Goal: Register for event/course

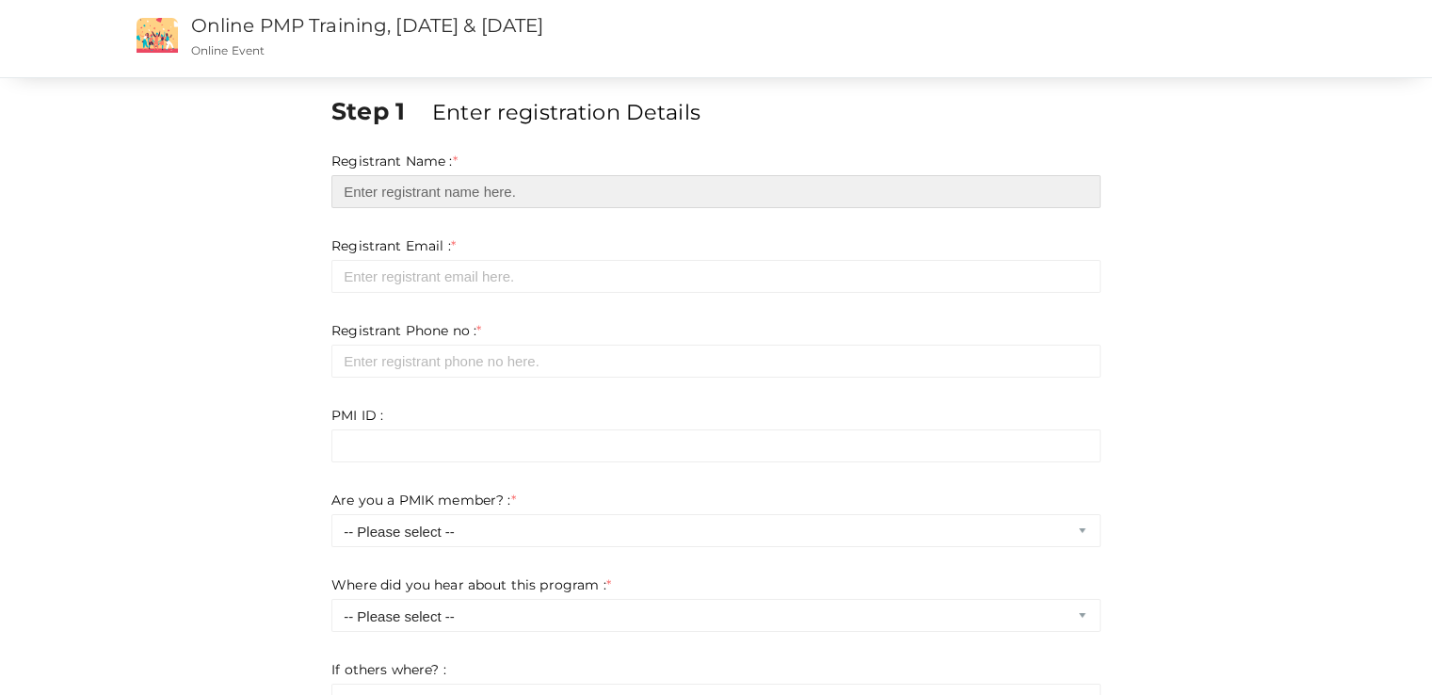
click at [694, 190] on input "text" at bounding box center [716, 191] width 769 height 33
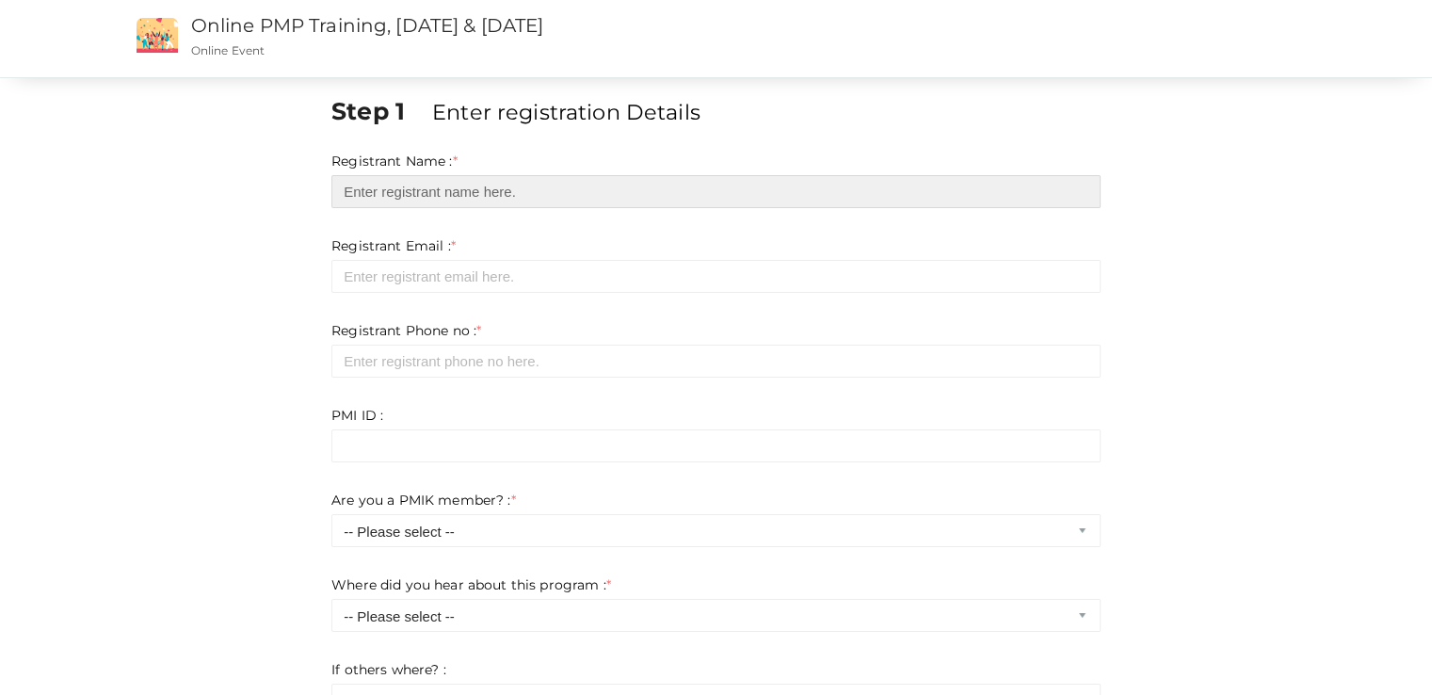
click at [360, 194] on input "text" at bounding box center [716, 191] width 769 height 33
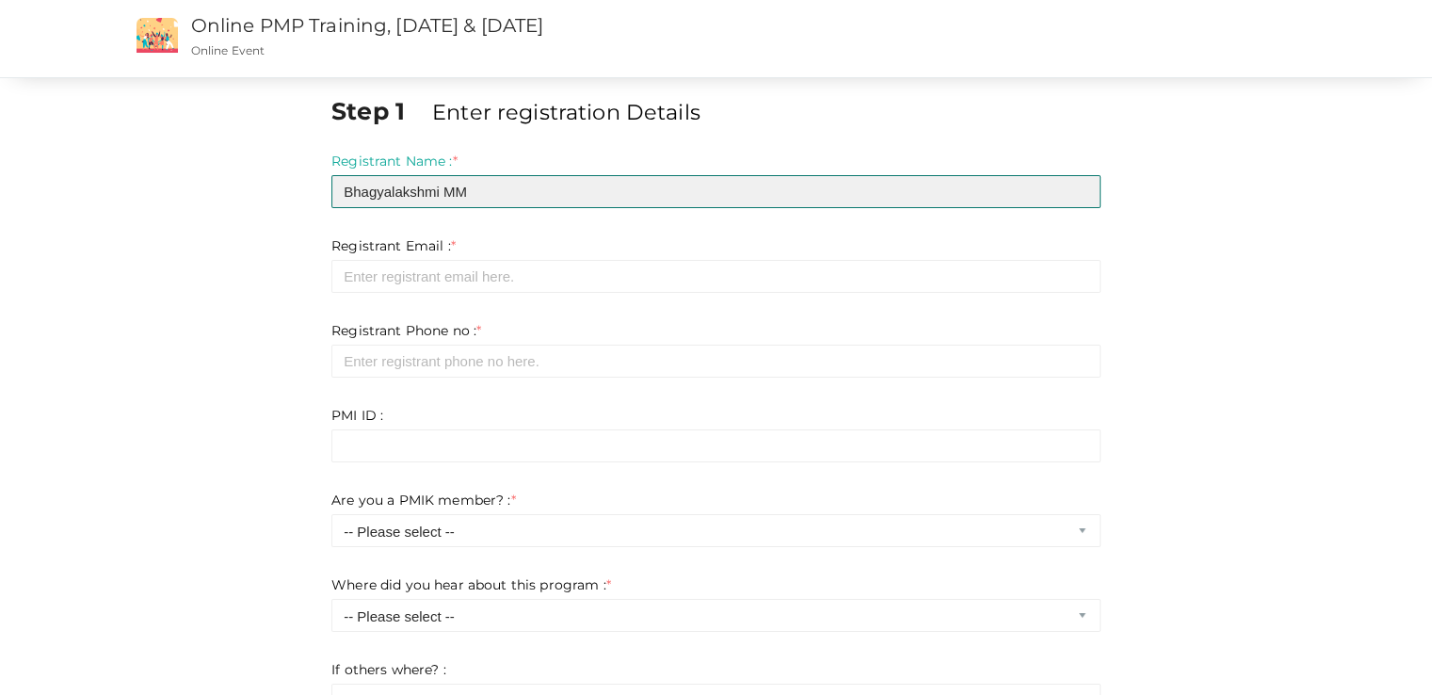
type input "Bhagyalakshmi MM"
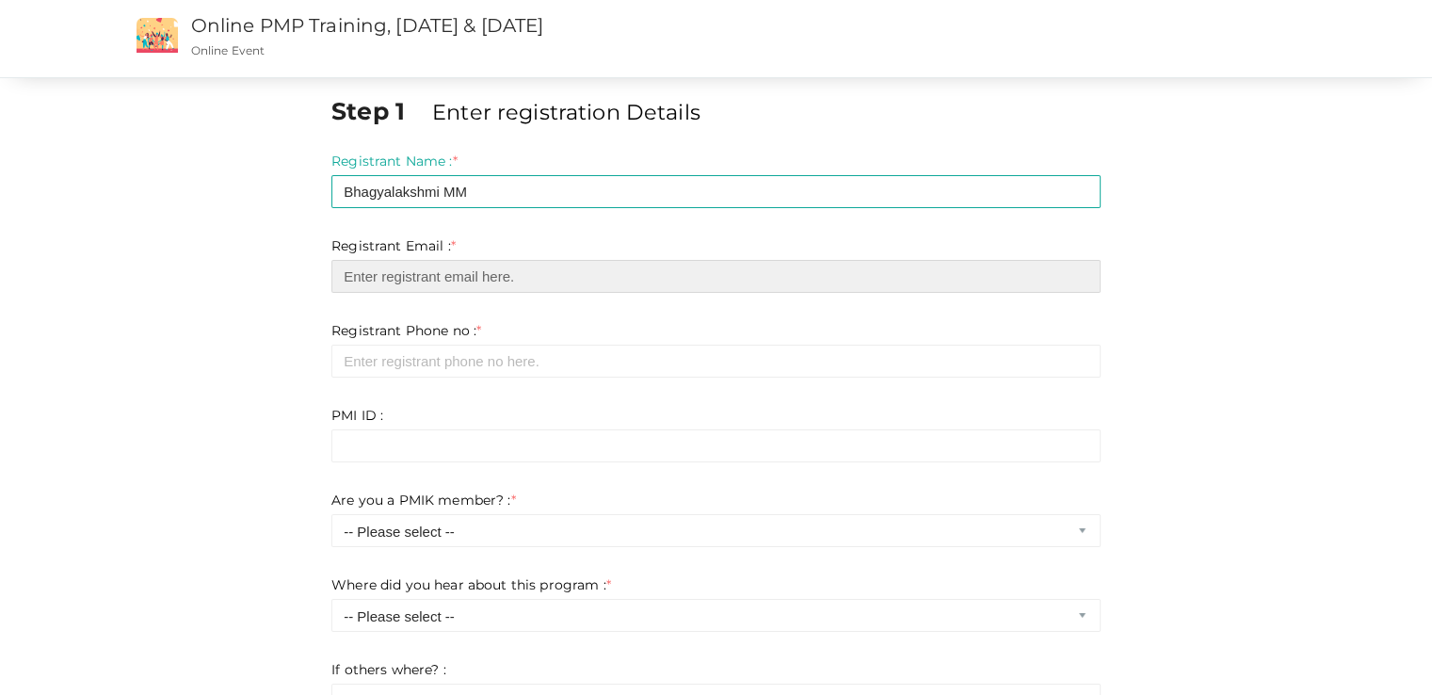
click at [418, 283] on input "email" at bounding box center [716, 276] width 769 height 33
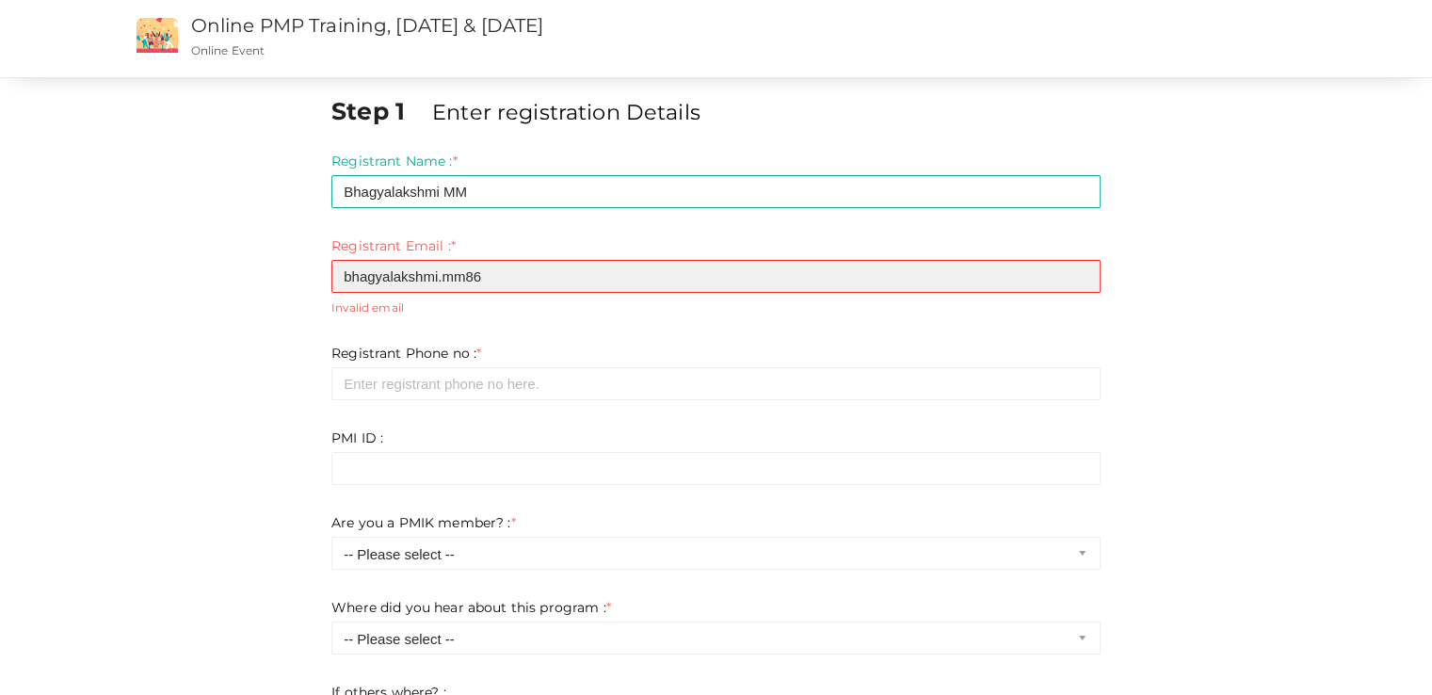
click at [568, 269] on input "bhagyalakshmi.mm86" at bounding box center [716, 276] width 769 height 33
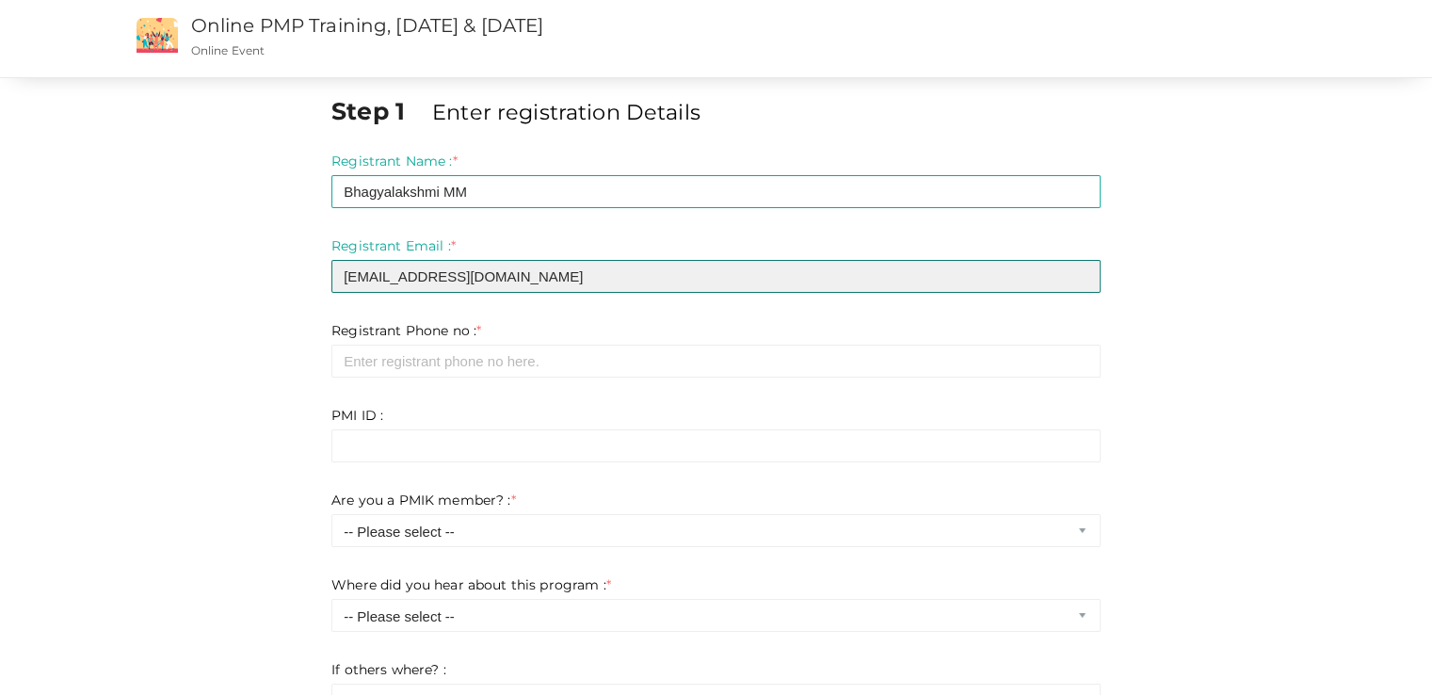
type input "[EMAIL_ADDRESS][DOMAIN_NAME]"
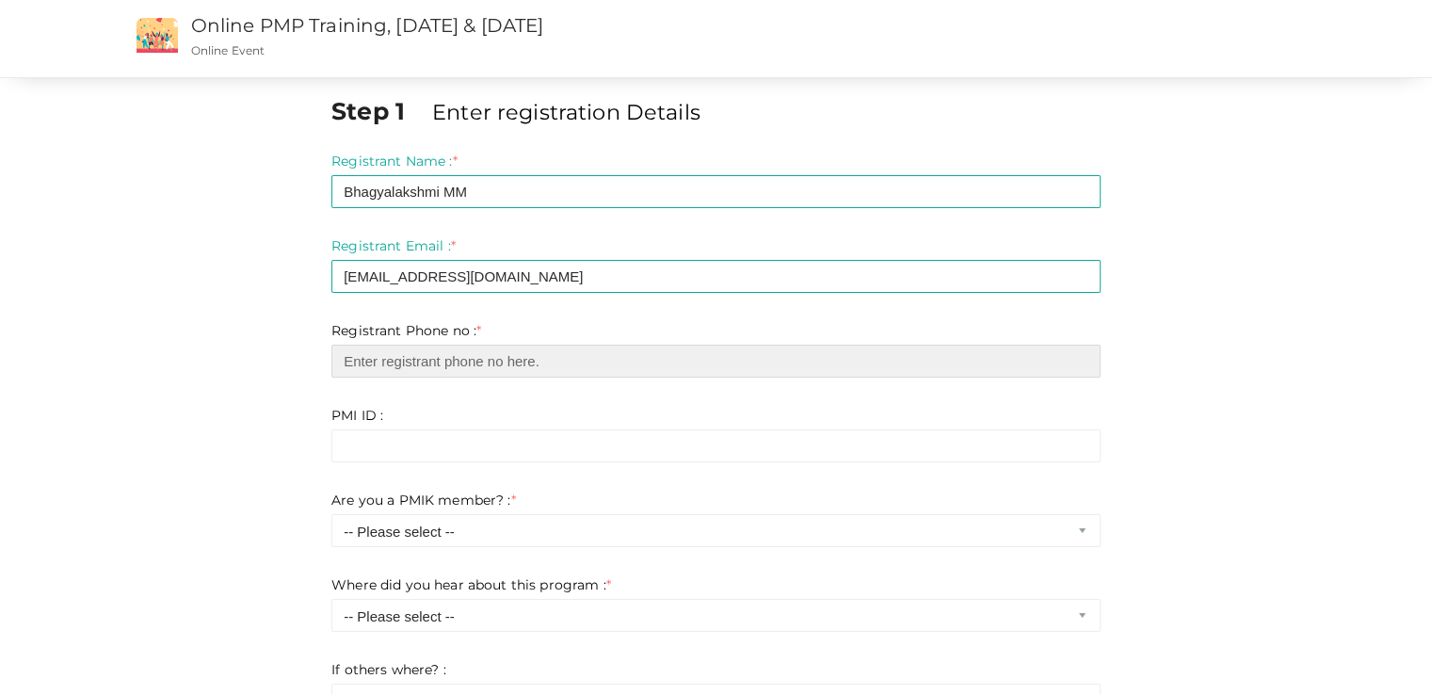
click at [505, 357] on input "number" at bounding box center [716, 361] width 769 height 33
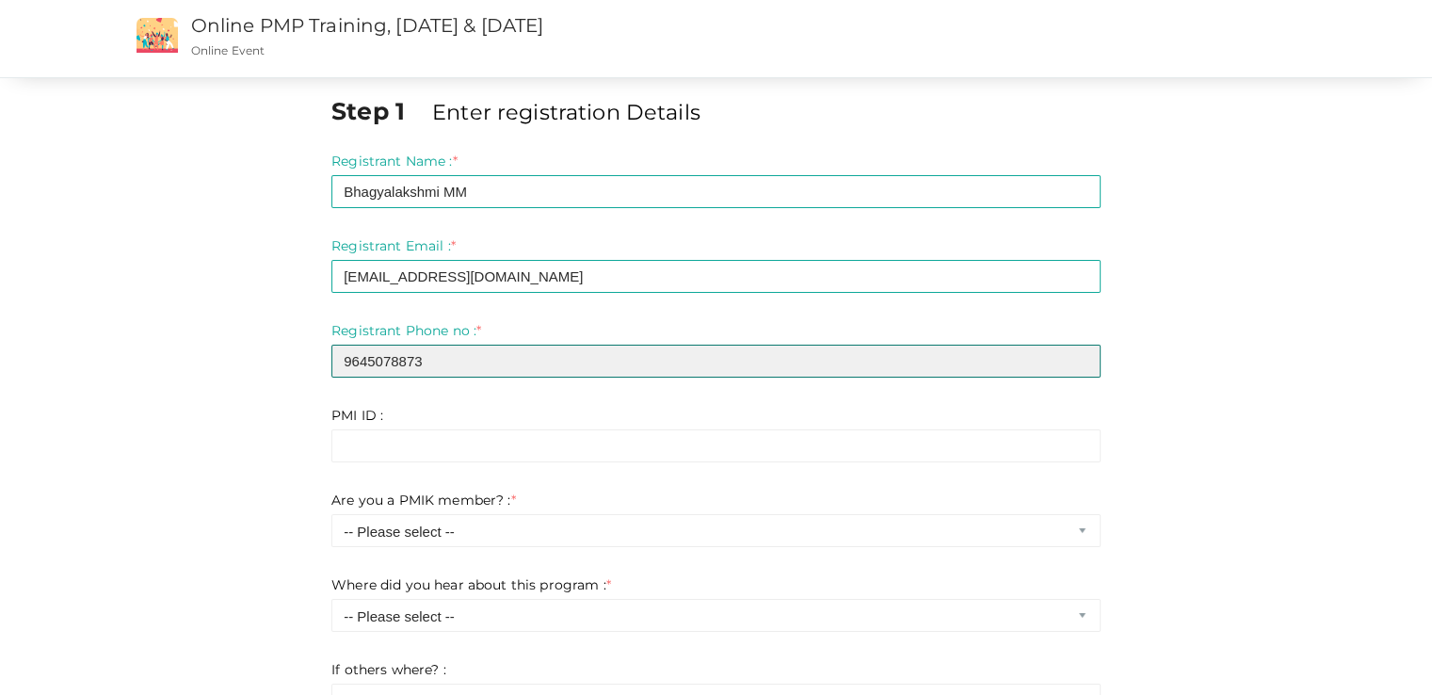
type input "9645078873"
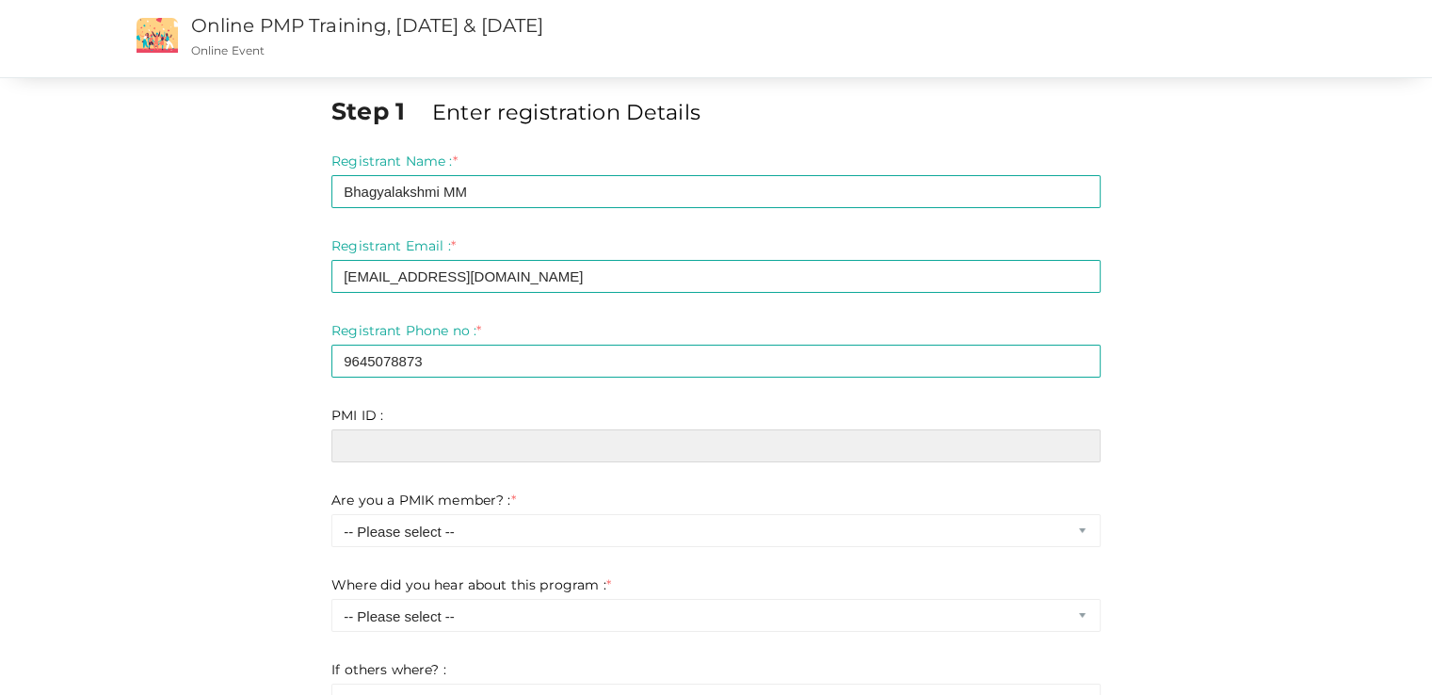
click at [461, 440] on input "text" at bounding box center [716, 445] width 769 height 33
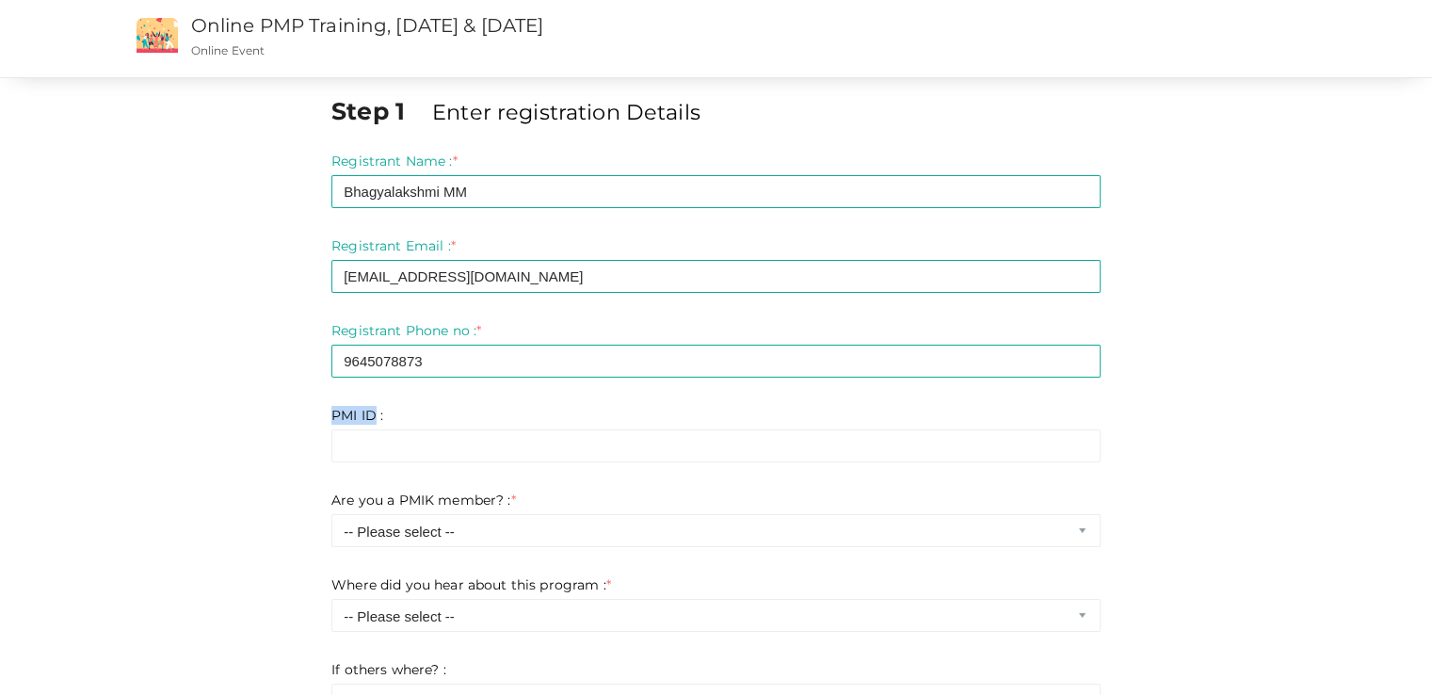
drag, startPoint x: 323, startPoint y: 412, endPoint x: 378, endPoint y: 408, distance: 54.8
copy label "PMI ID"
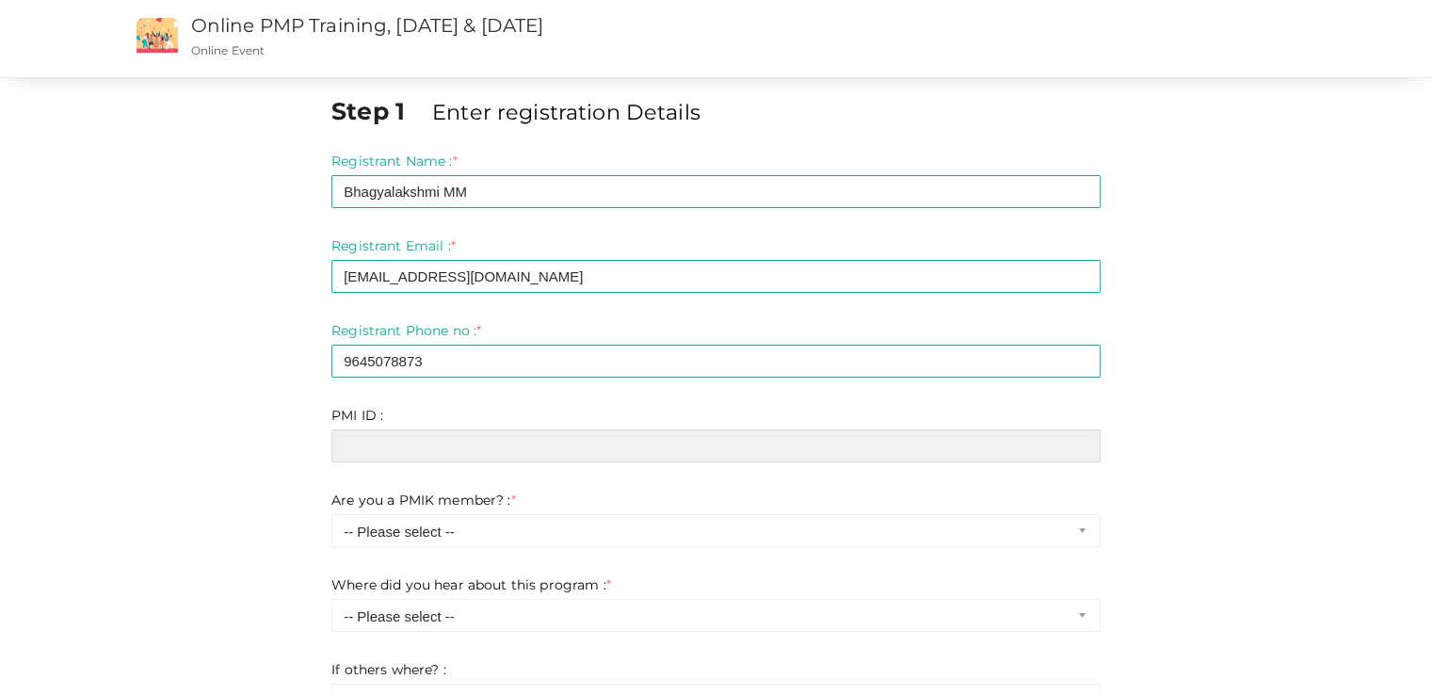
click at [376, 460] on input "text" at bounding box center [716, 445] width 769 height 33
paste input "11909003"
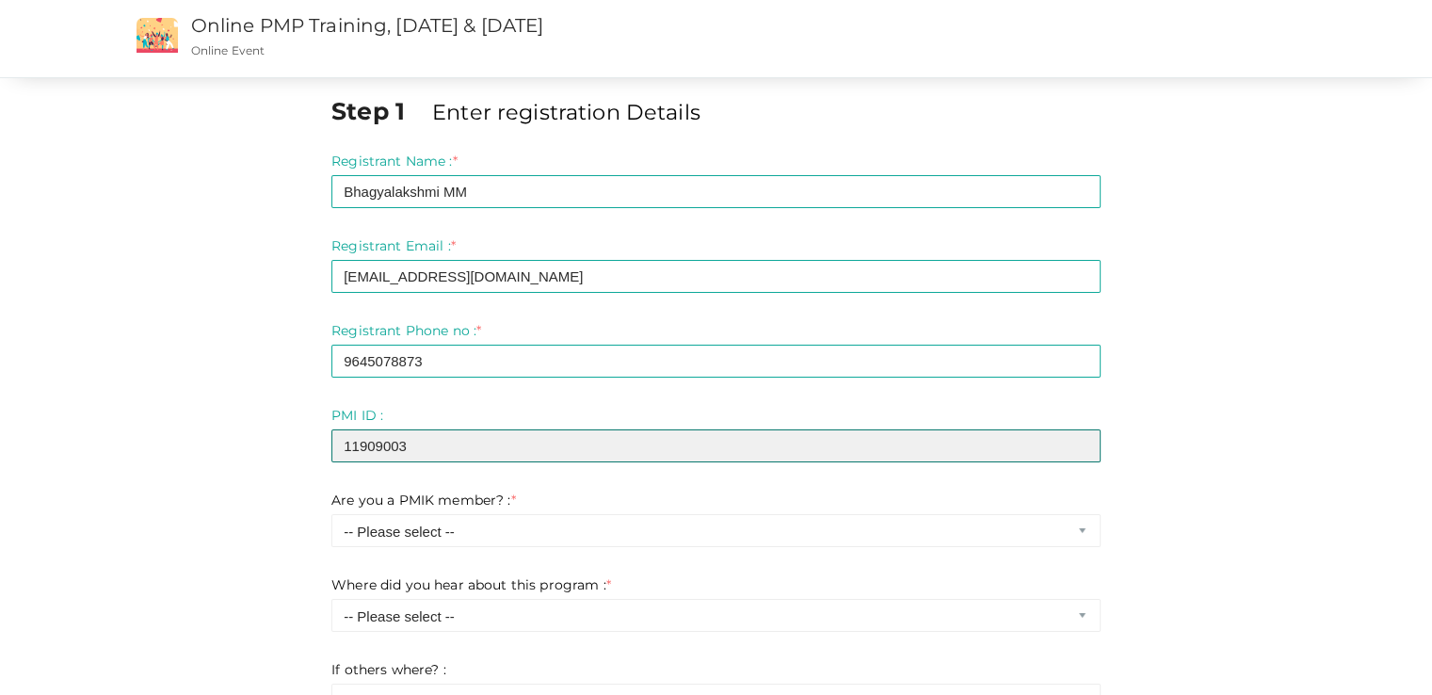
type input "11909003"
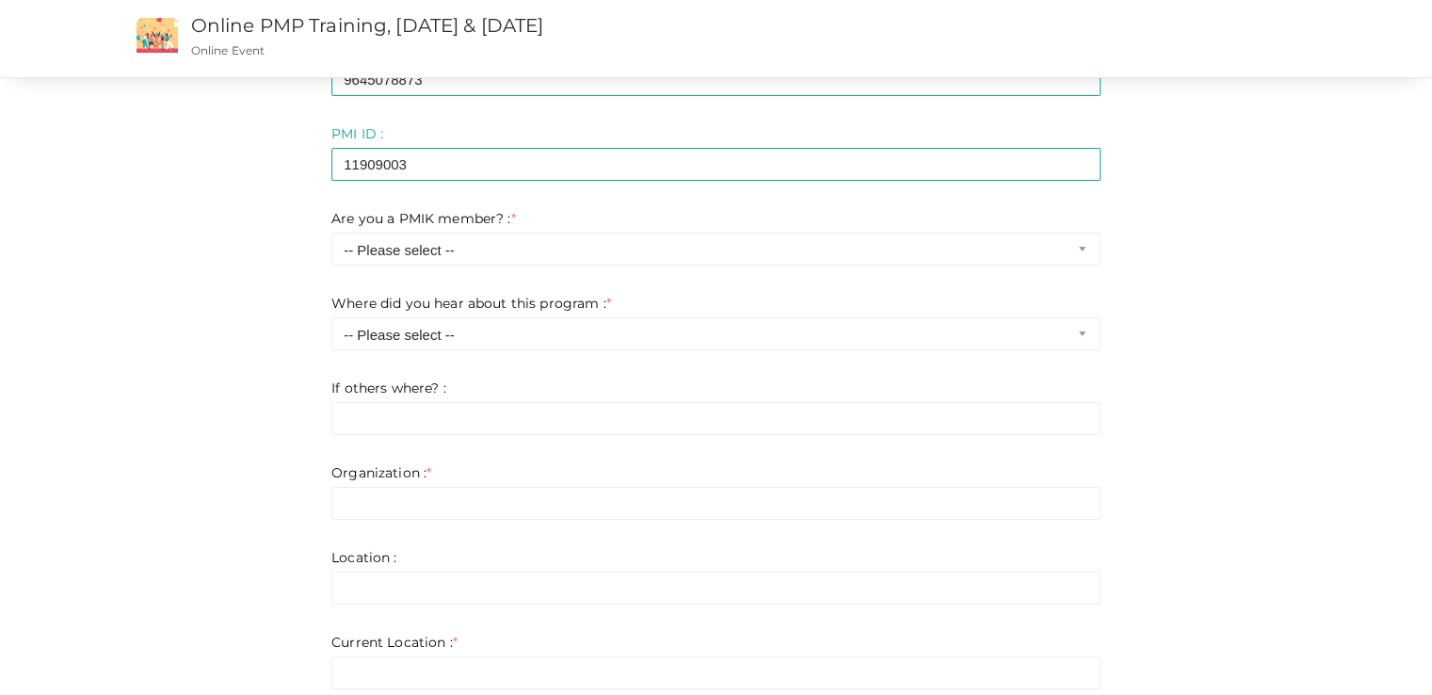
scroll to position [283, 0]
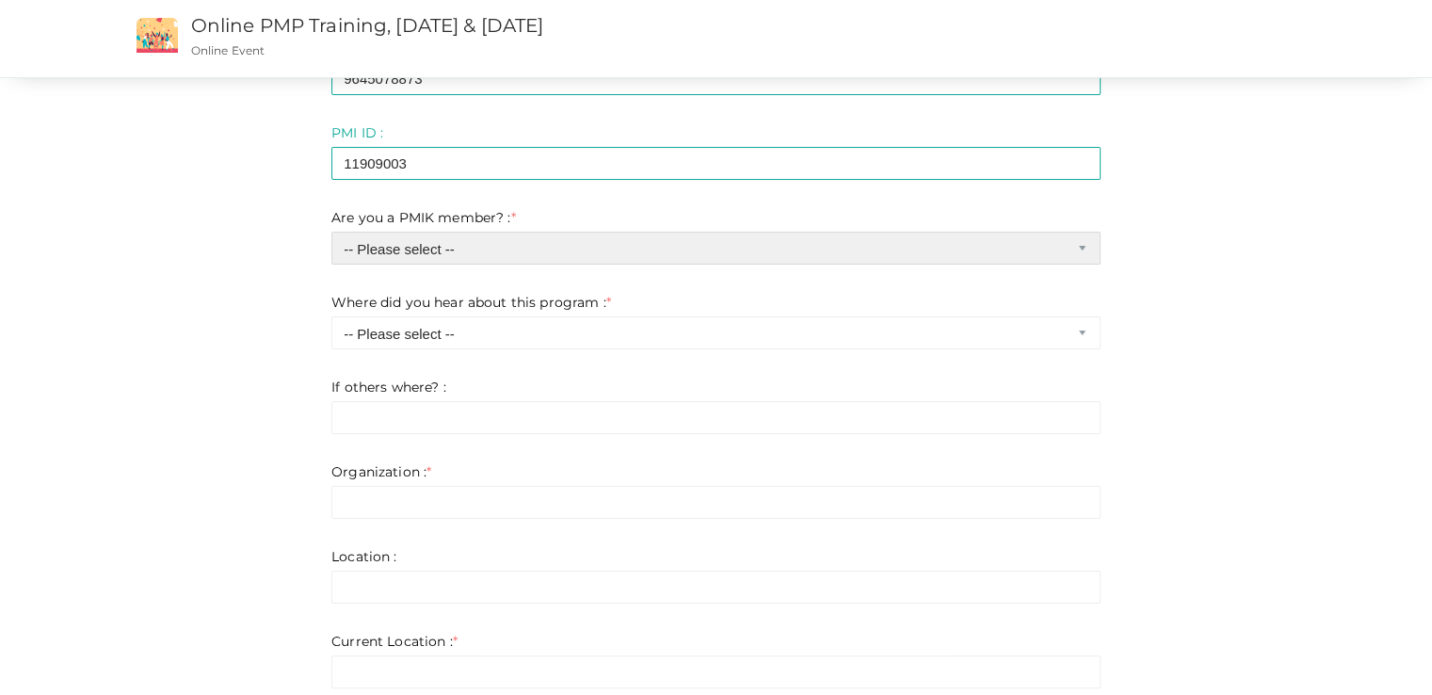
click at [475, 247] on select "-- Please select -- Yes No" at bounding box center [716, 248] width 769 height 33
select select "1"
click at [332, 232] on select "-- Please select -- Yes No" at bounding box center [716, 248] width 769 height 33
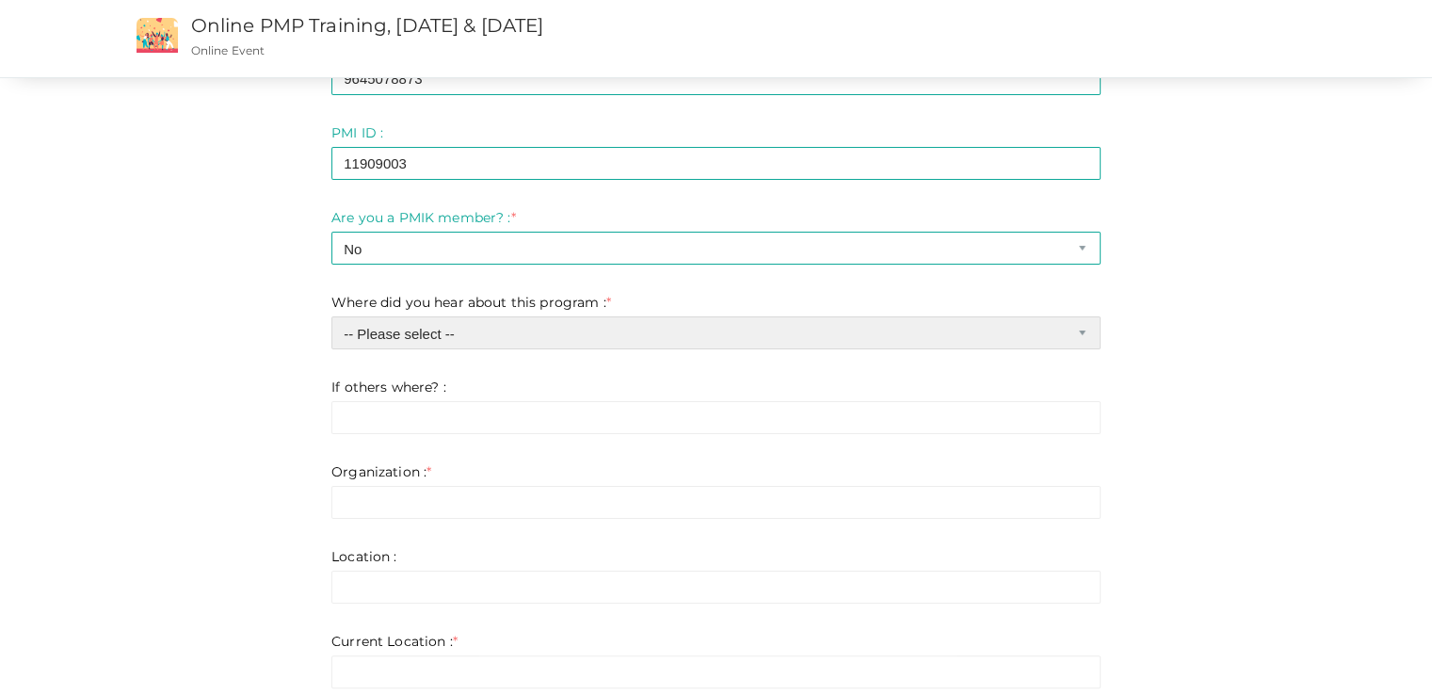
click at [436, 334] on select "-- Please select -- Chapter website Chapter emails Facebook Whatsapp Linkedin I…" at bounding box center [716, 332] width 769 height 33
select select "3"
click at [332, 316] on select "-- Please select -- Chapter website Chapter emails Facebook Whatsapp Linkedin I…" at bounding box center [716, 332] width 769 height 33
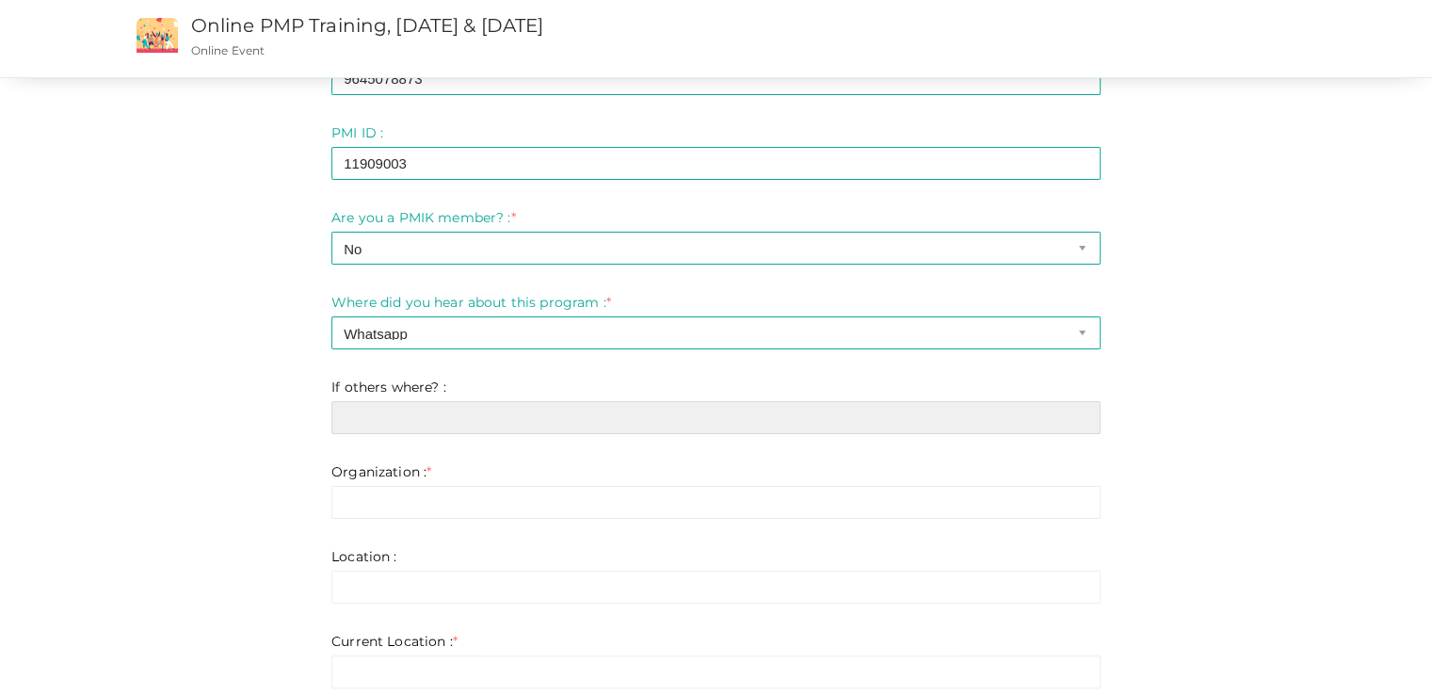
click at [433, 423] on input "text" at bounding box center [716, 417] width 769 height 33
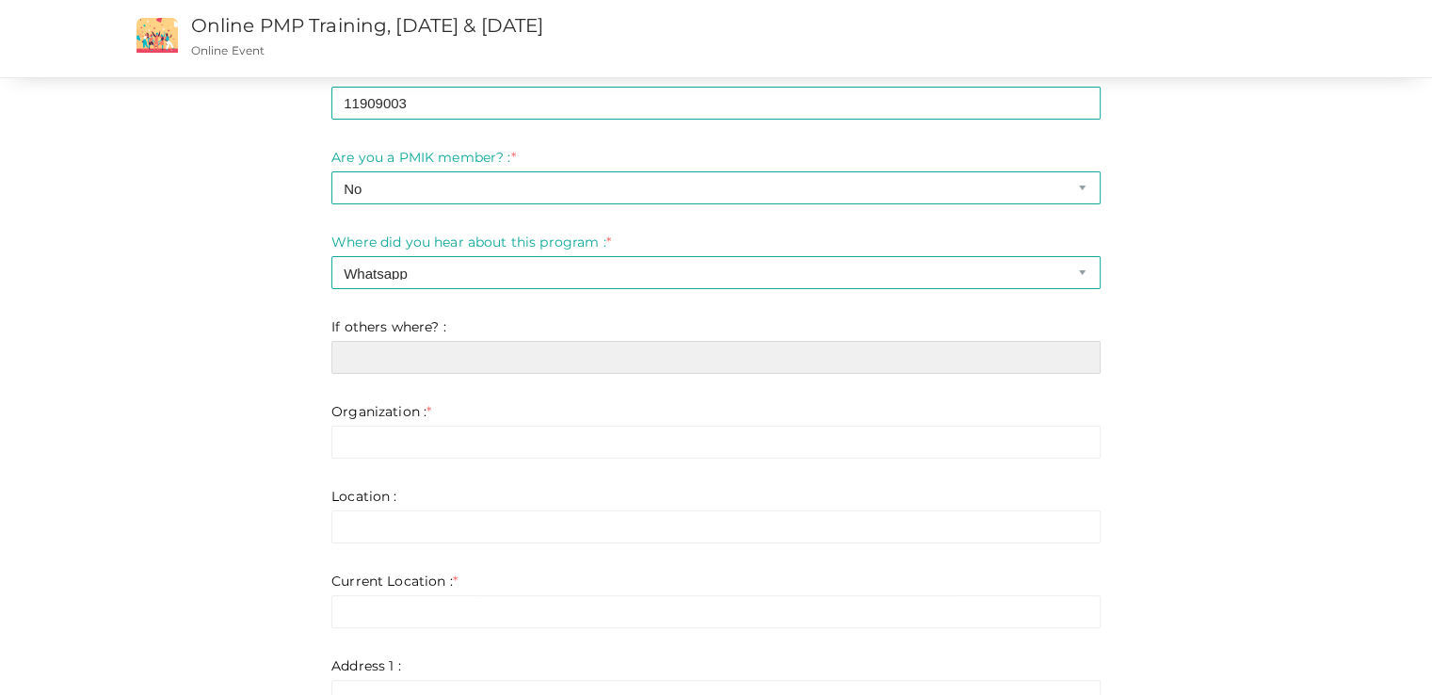
scroll to position [377, 0]
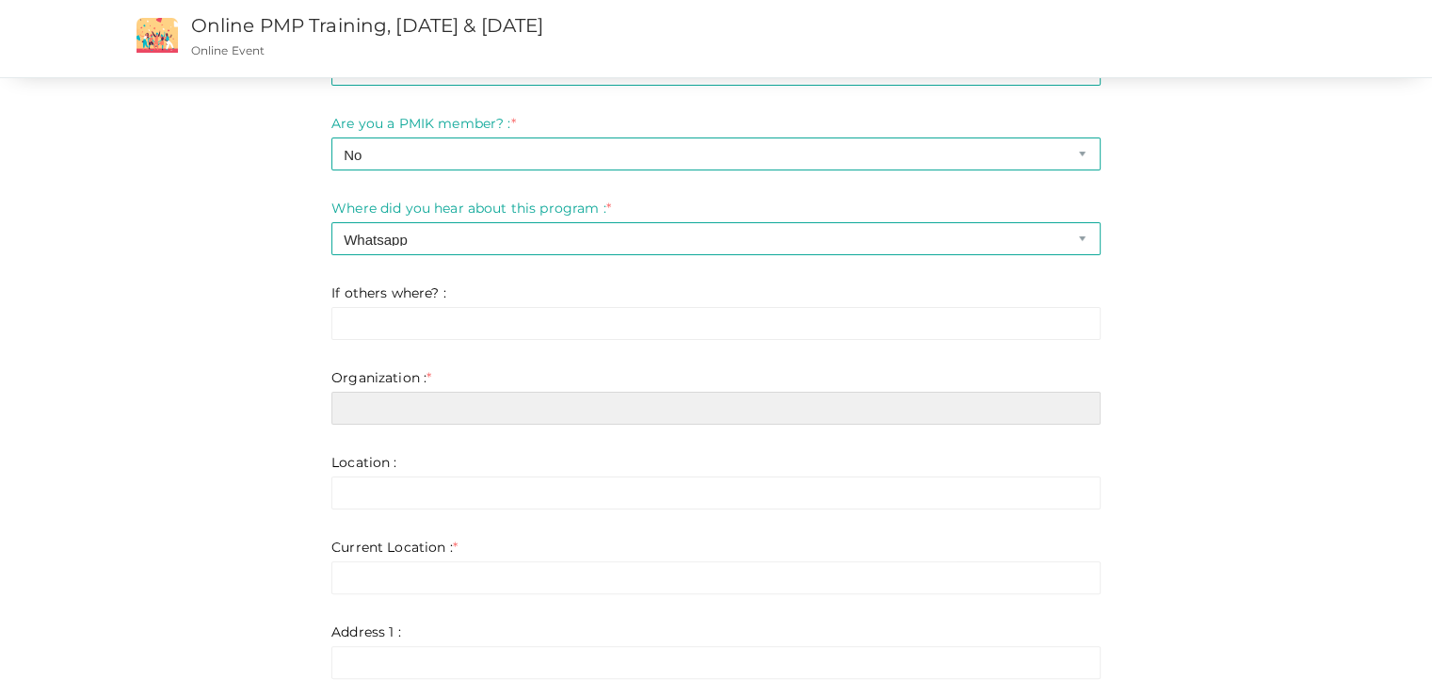
click at [378, 410] on input "text" at bounding box center [716, 408] width 769 height 33
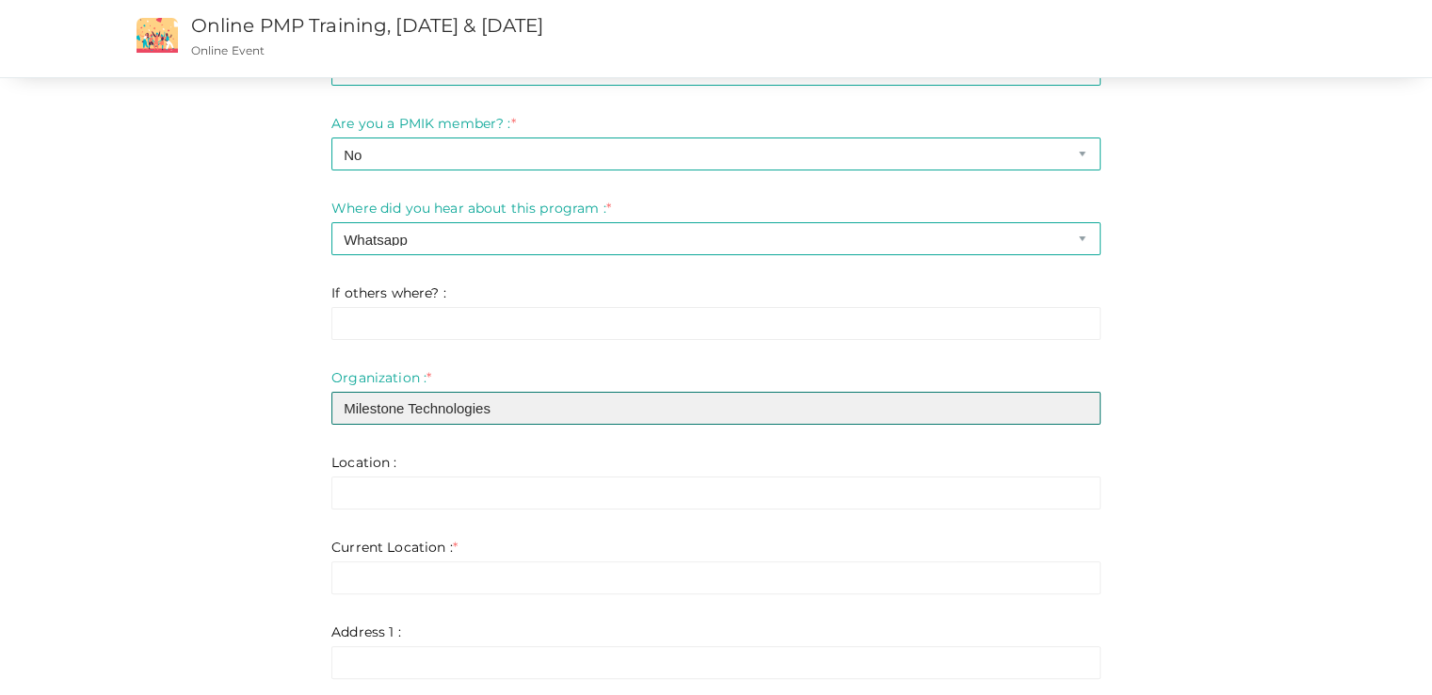
type input "Milestone Technologies"
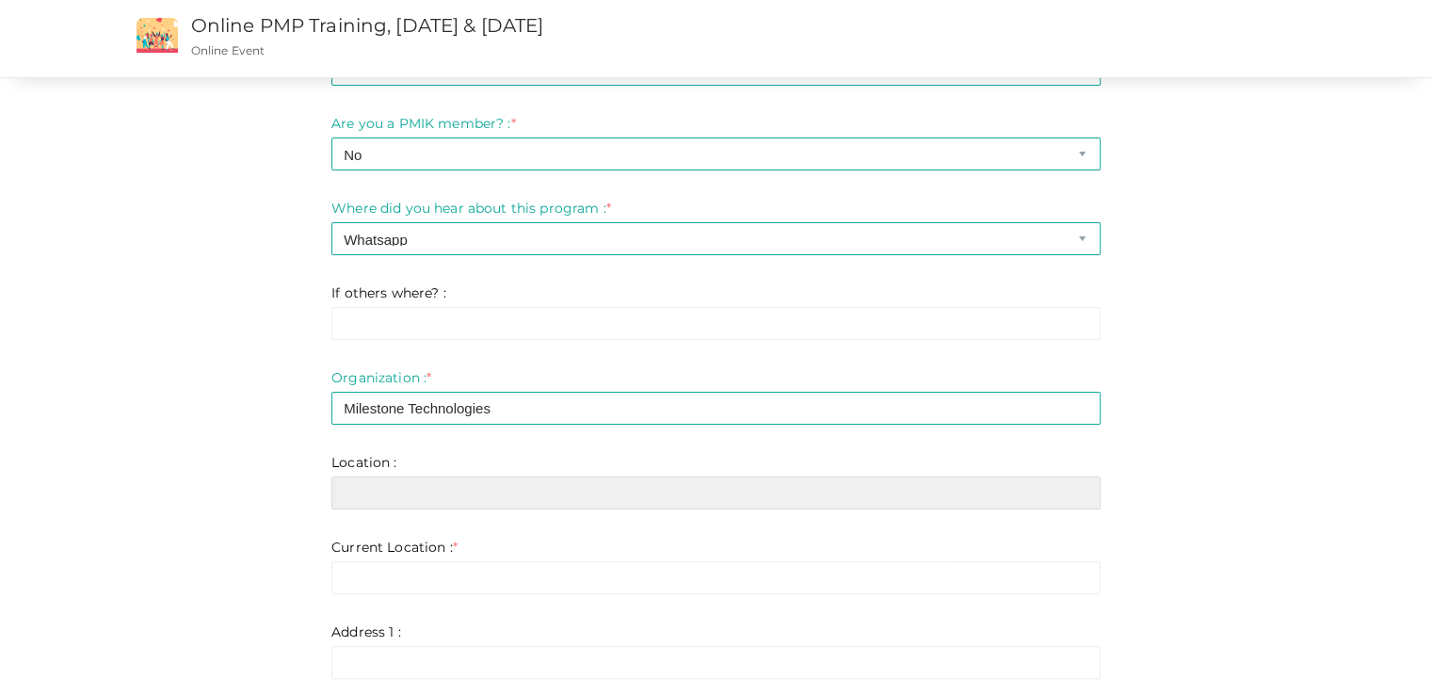
click at [420, 484] on input "text" at bounding box center [716, 493] width 769 height 33
type input "Ernakulam"
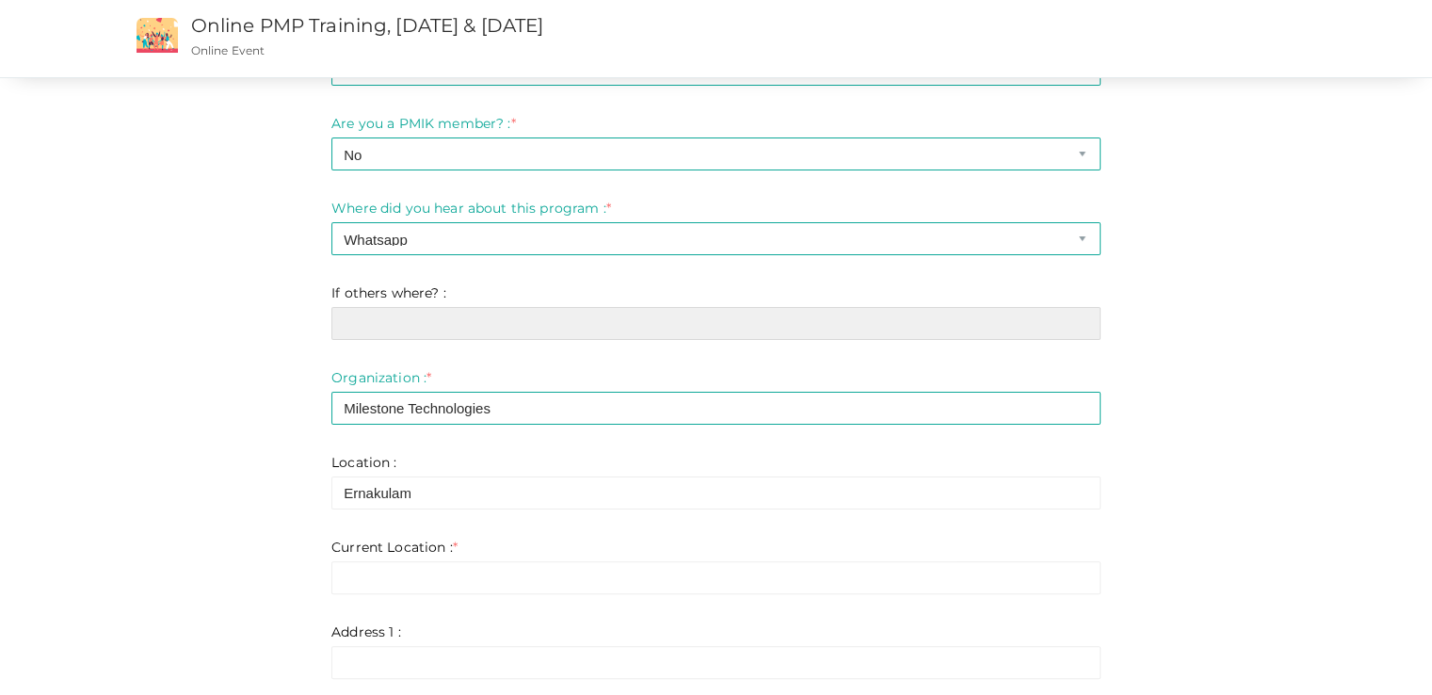
type input "Ernakulam"
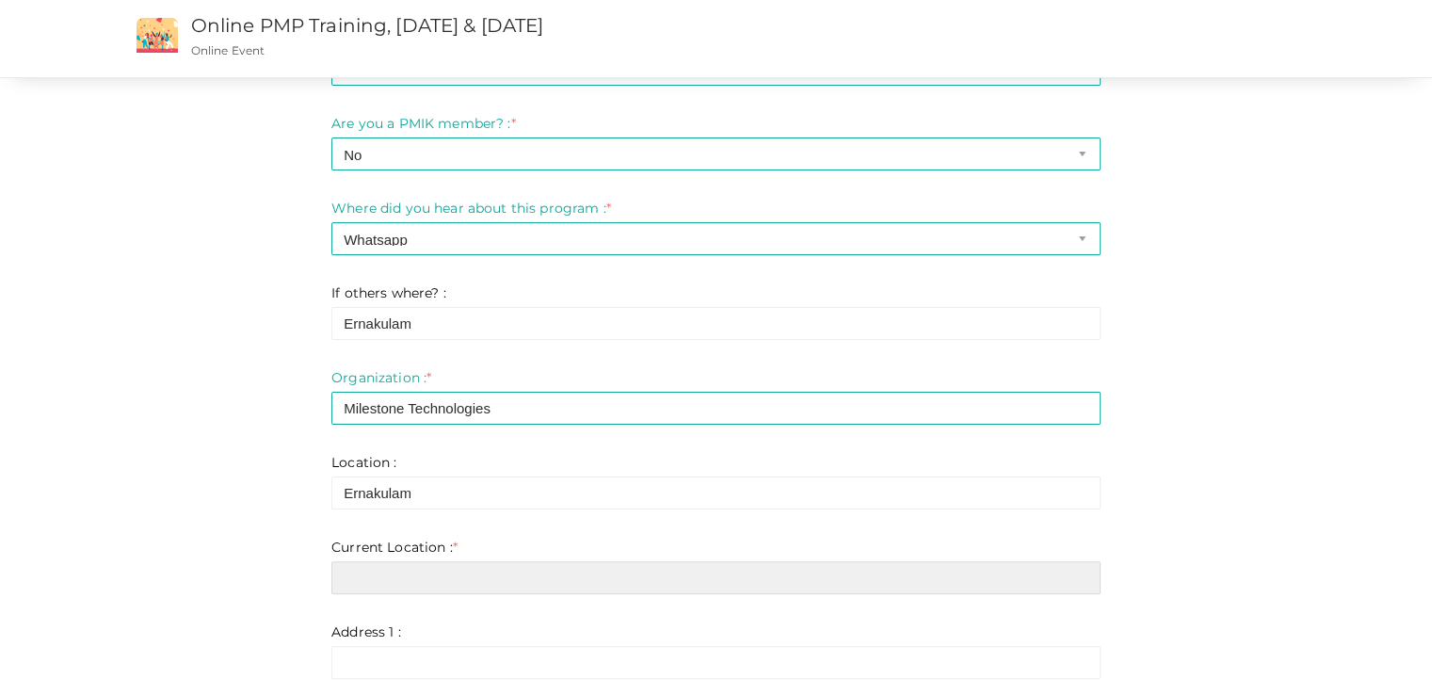
type input "Ernakulam"
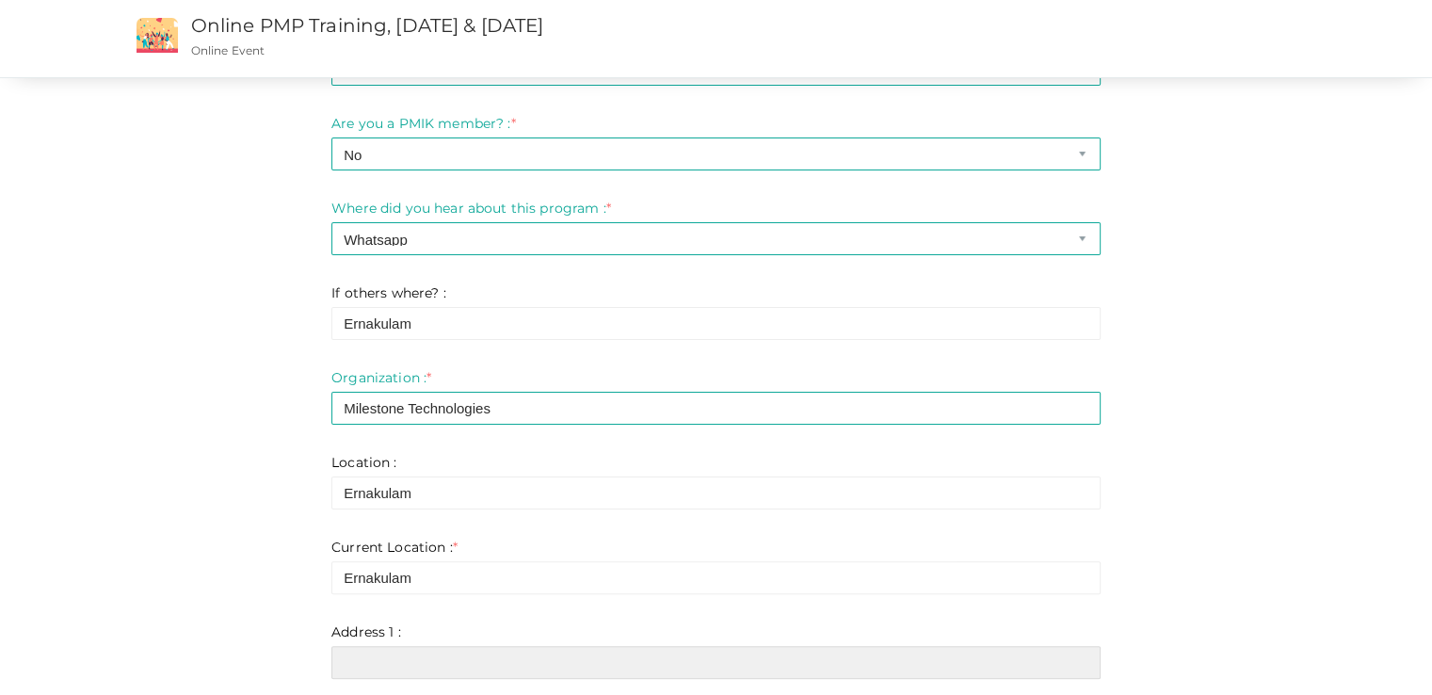
type input "Ernakulam"
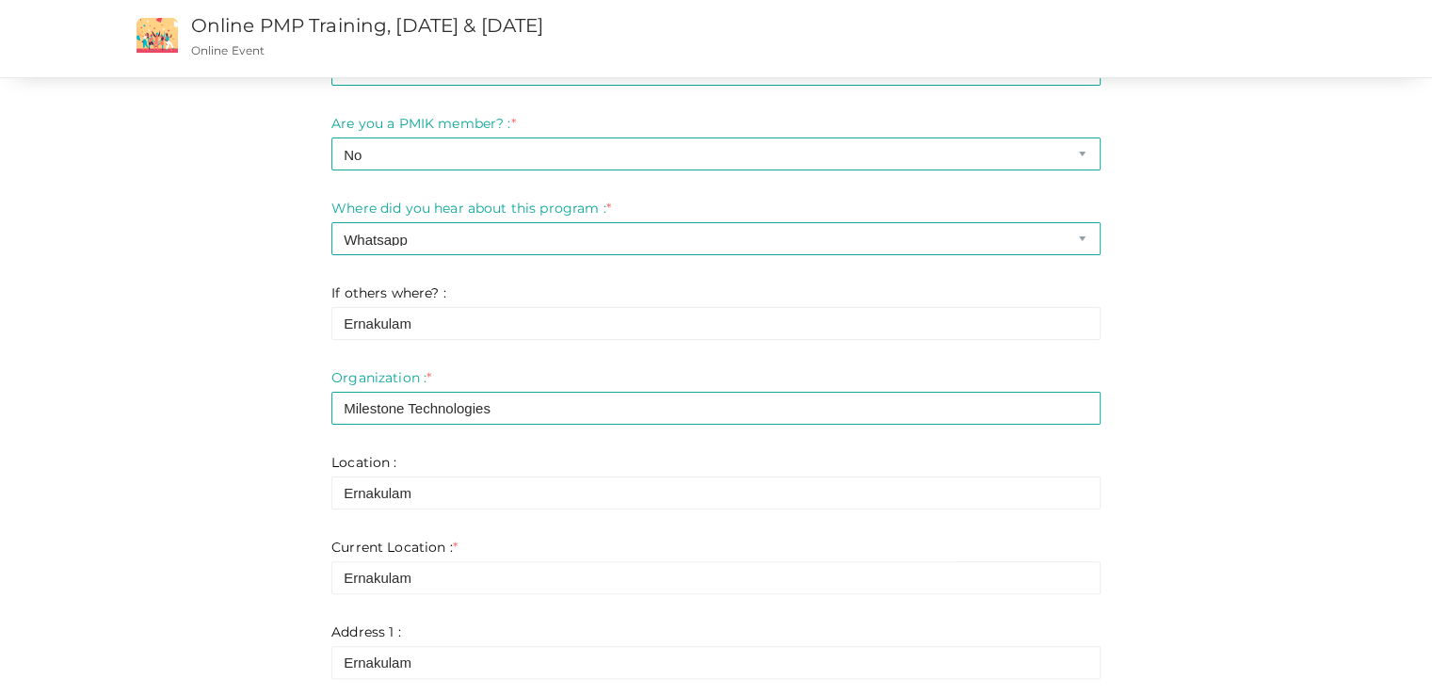
type input "Ernakulam"
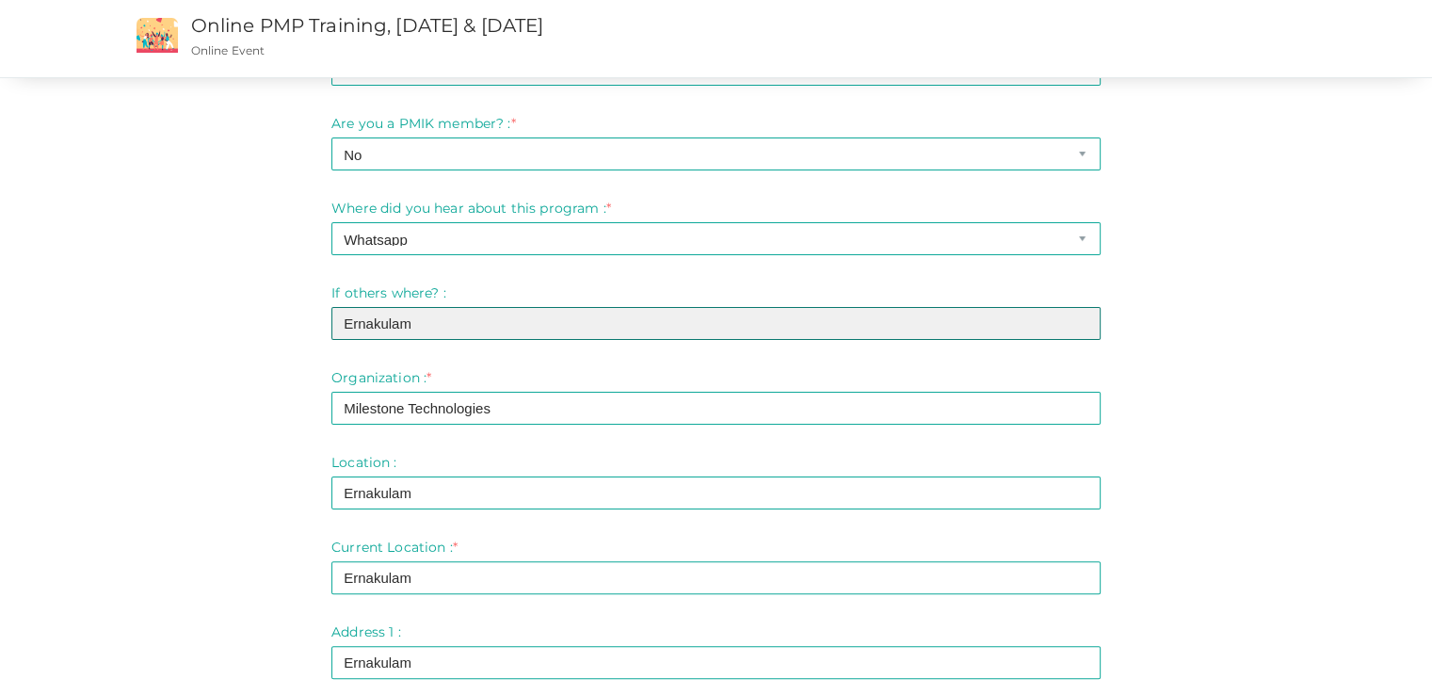
click at [455, 317] on input "Ernakulam" at bounding box center [716, 323] width 769 height 33
type input "E"
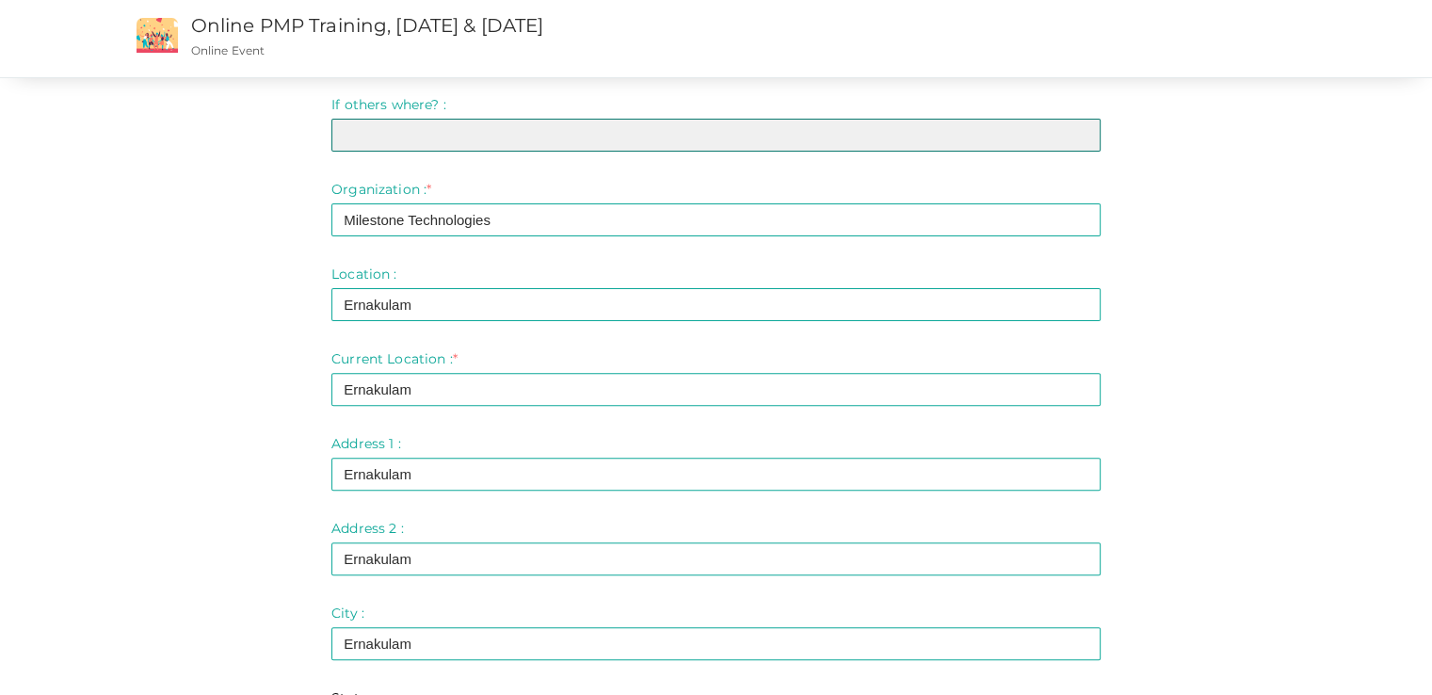
scroll to position [659, 0]
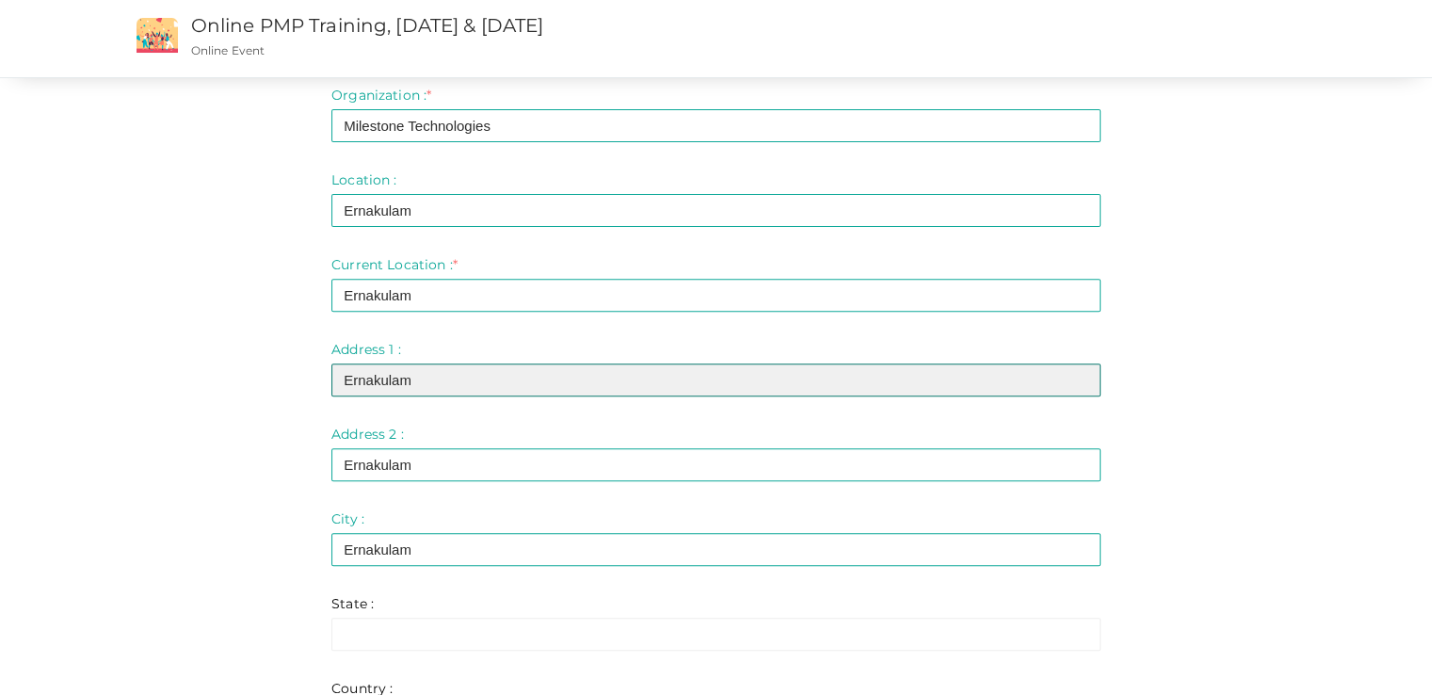
click at [428, 389] on input "Ernakulam" at bounding box center [716, 380] width 769 height 33
type input "E"
type input "M"
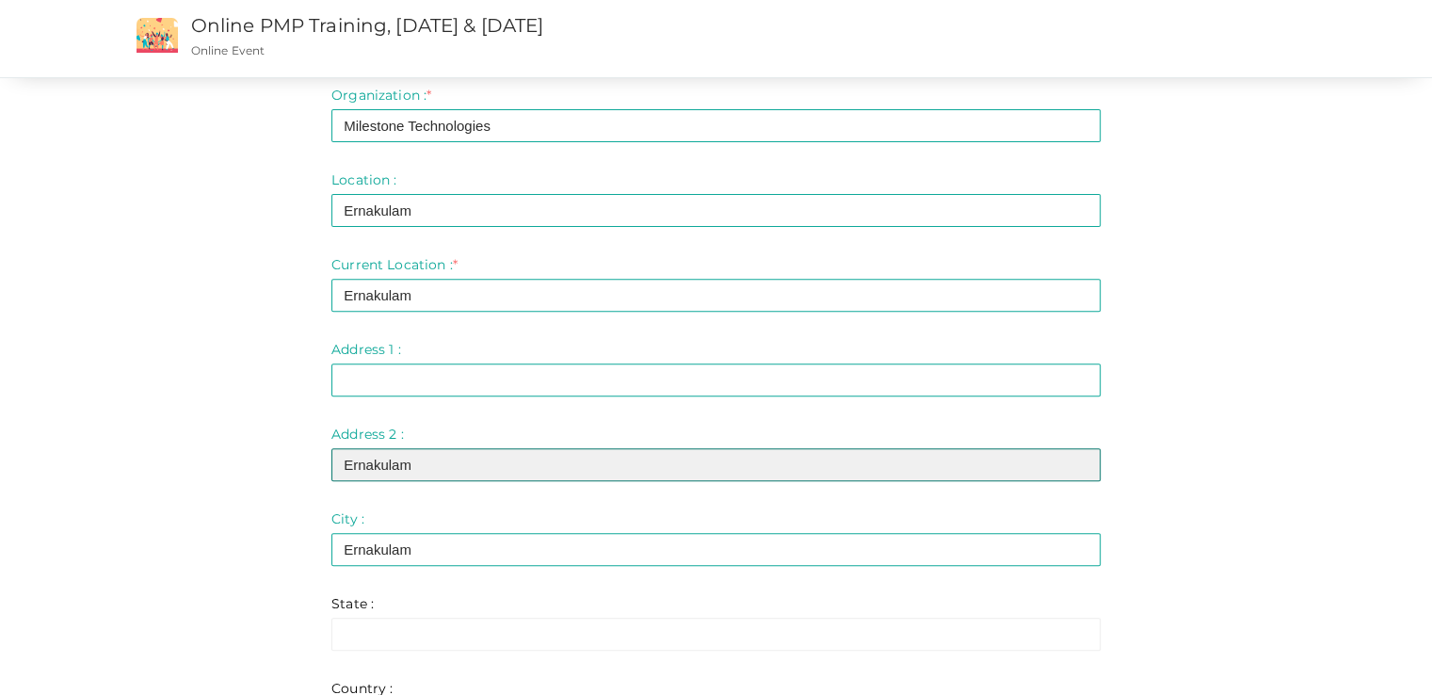
click at [406, 462] on input "Ernakulam" at bounding box center [716, 464] width 769 height 33
type input "E"
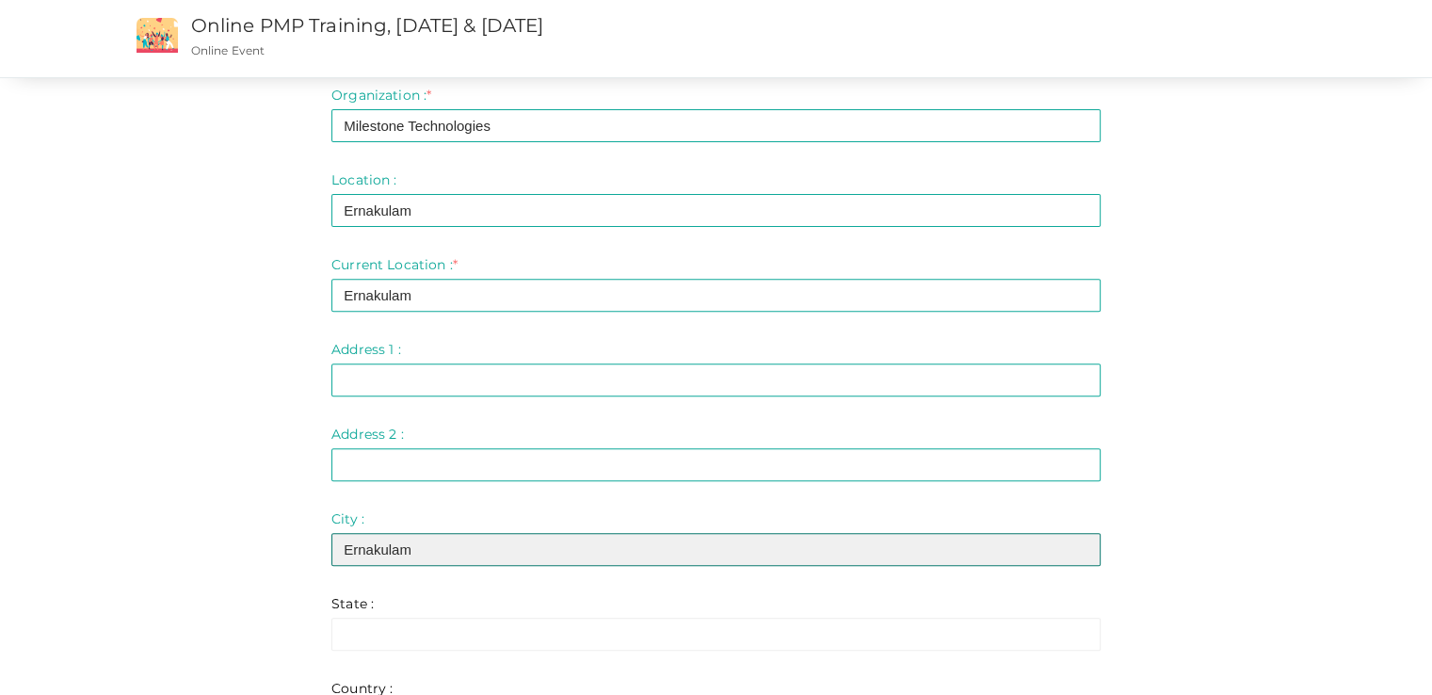
click at [420, 553] on input "Ernakulam" at bounding box center [716, 549] width 769 height 33
type input "E"
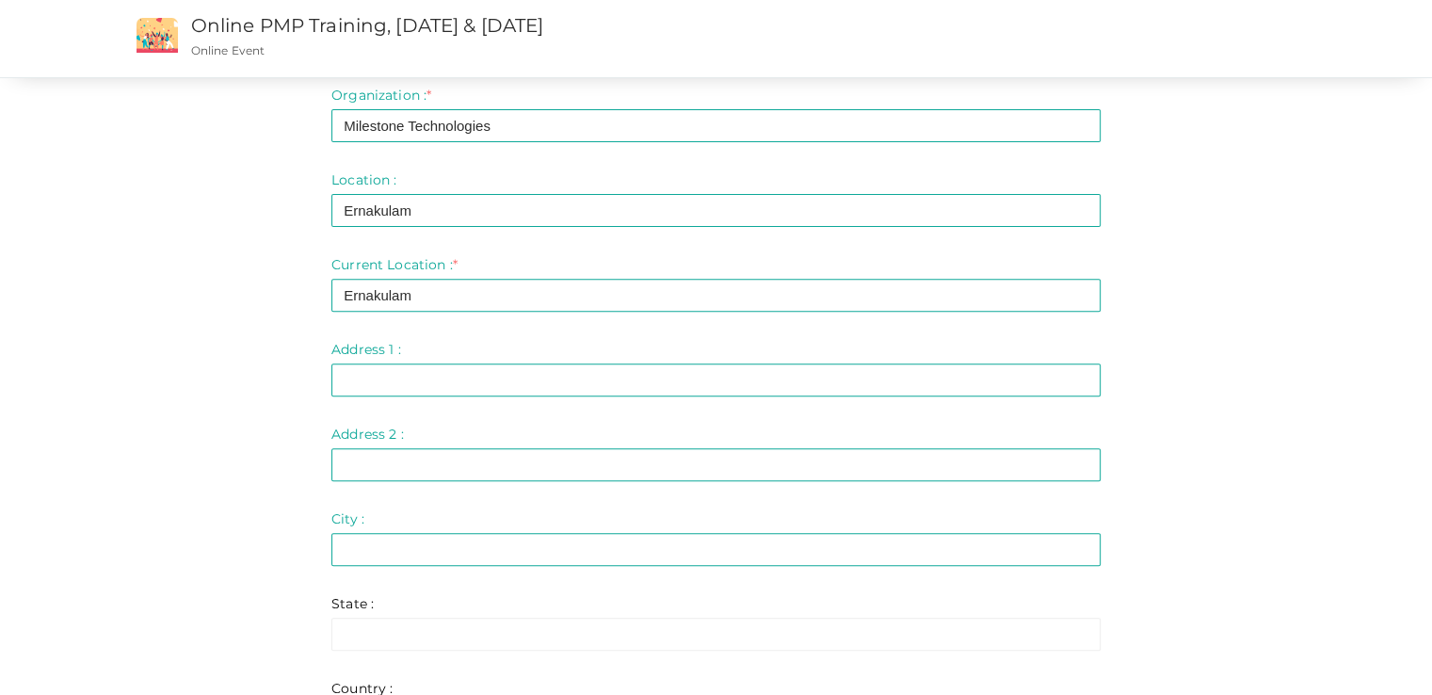
click at [312, 449] on div "Step 1 Enter registration Details Registrant Name : * Bhagyalakshmi MM Required…" at bounding box center [717, 277] width 1224 height 1684
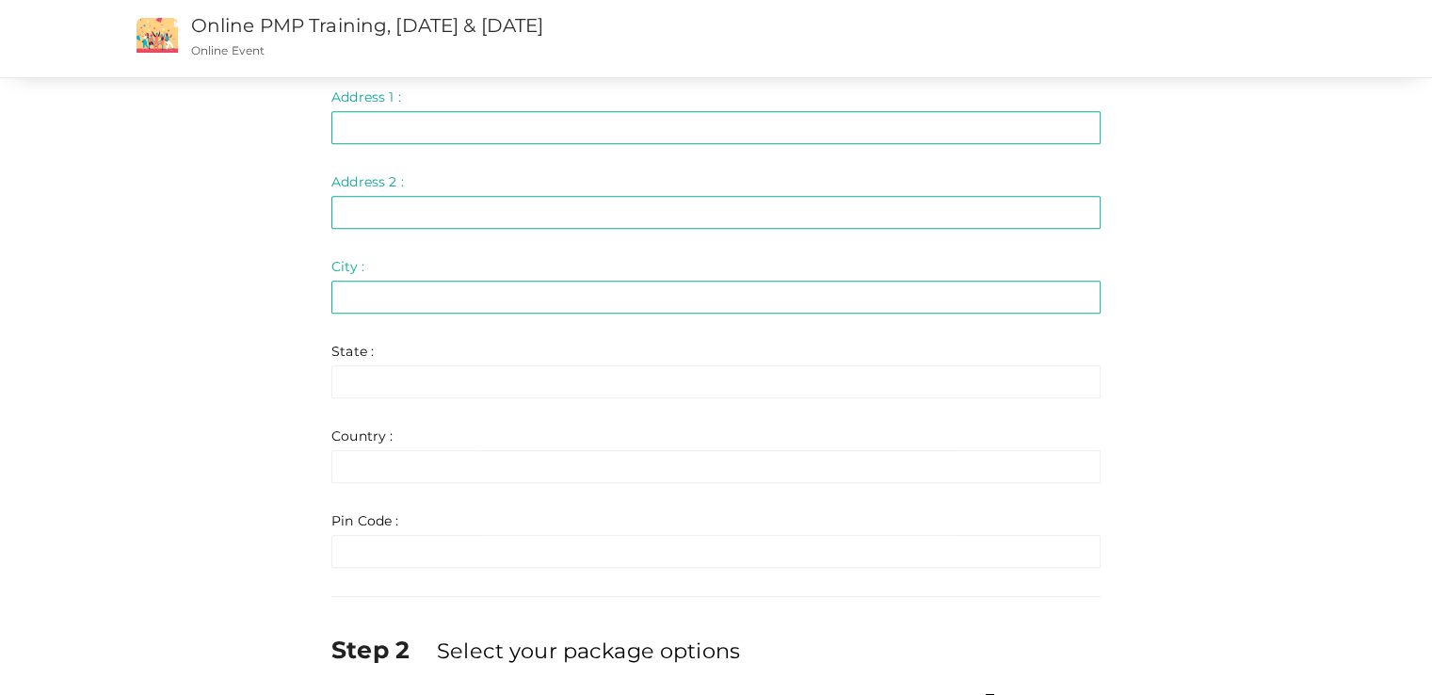
scroll to position [942, 0]
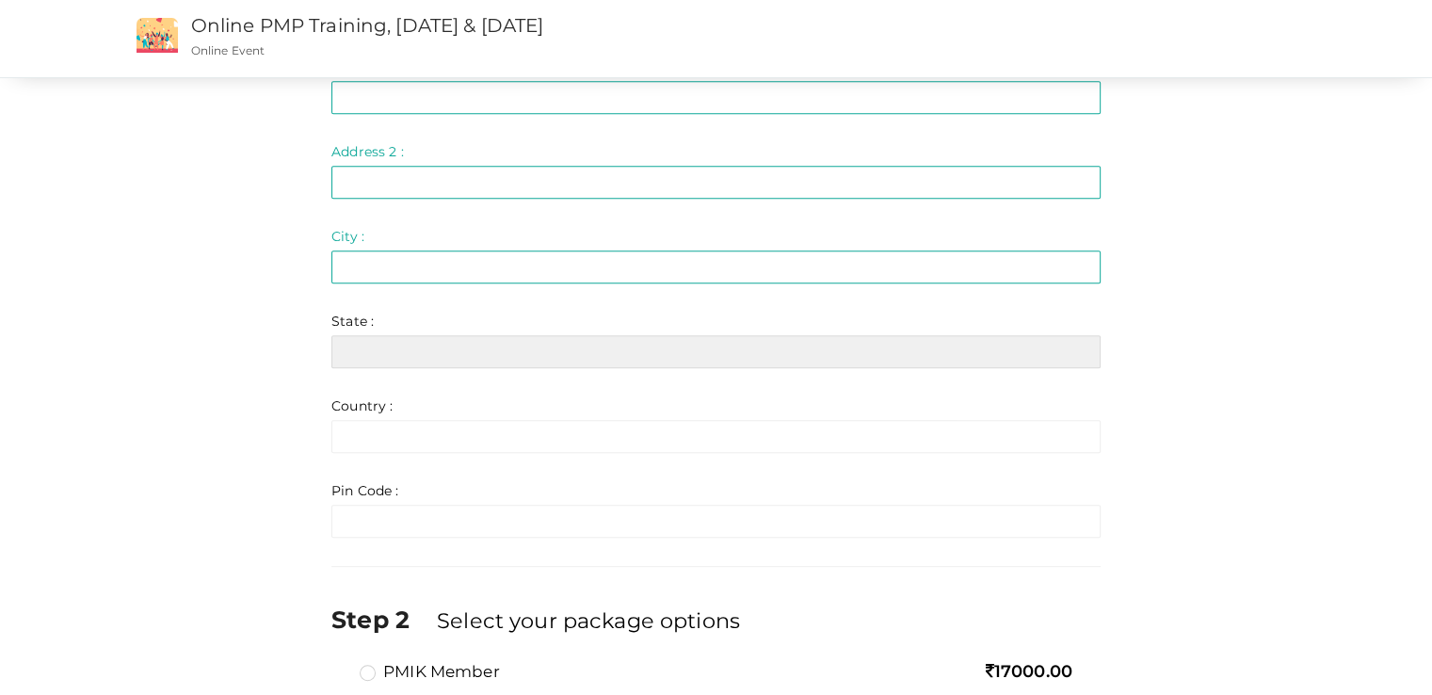
click at [467, 344] on input "text" at bounding box center [716, 351] width 769 height 33
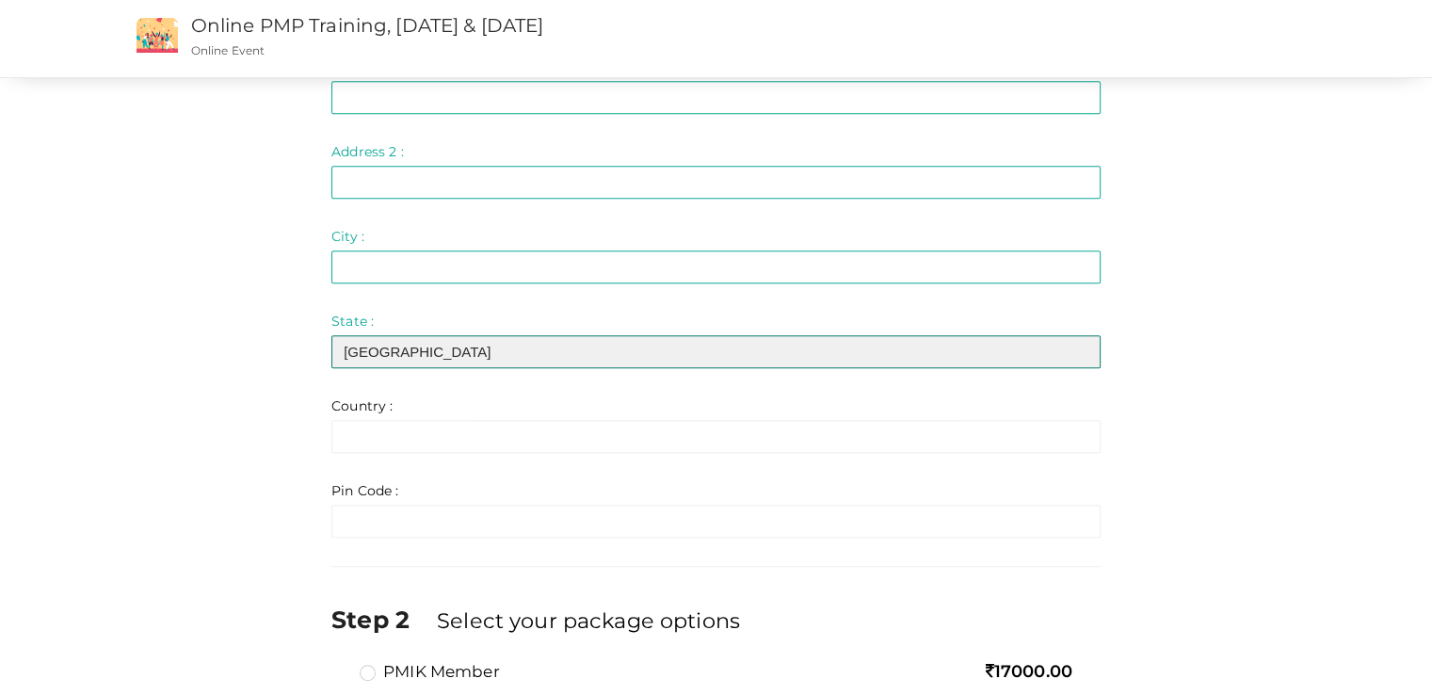
type input "Kerala"
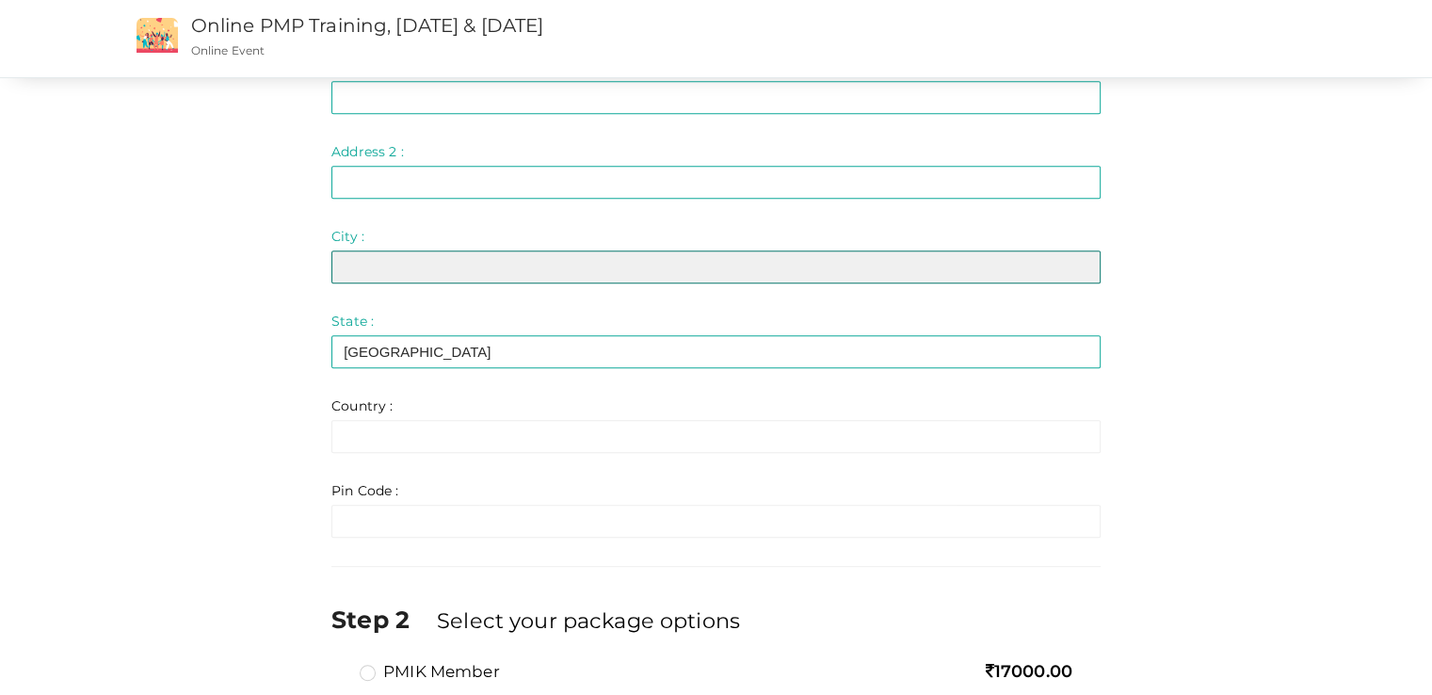
click at [488, 262] on input "text" at bounding box center [716, 267] width 769 height 33
type input "Ernakulam"
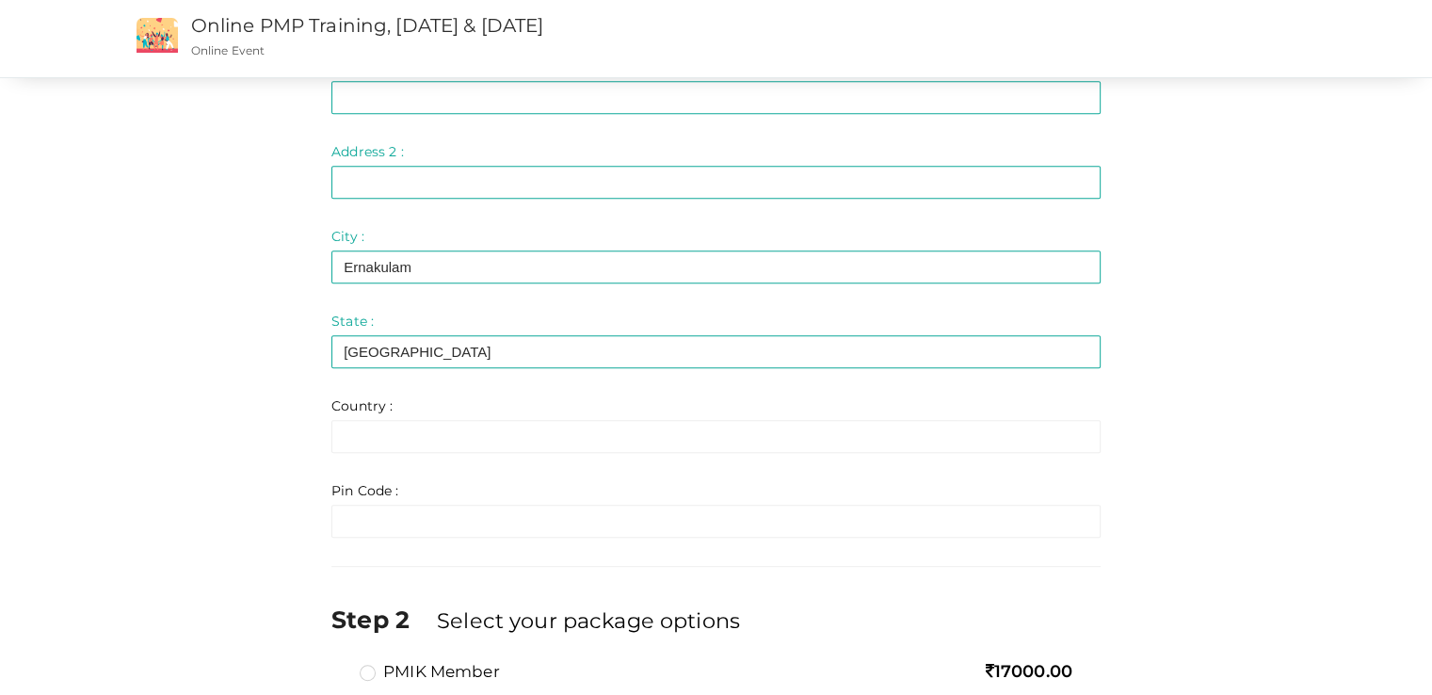
type input "Ernakulam"
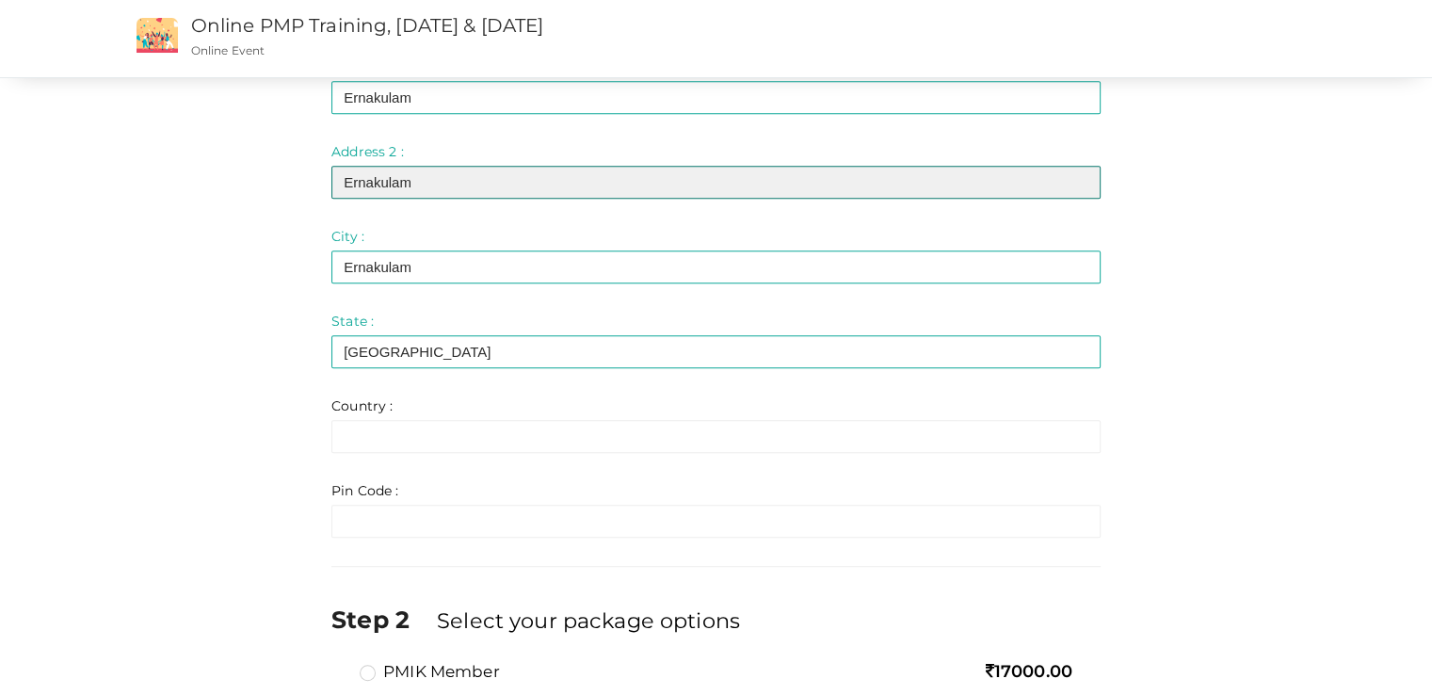
click at [503, 190] on input "Ernakulam" at bounding box center [716, 182] width 769 height 33
click at [554, 175] on input "Ernakulam" at bounding box center [716, 182] width 769 height 33
type input "E"
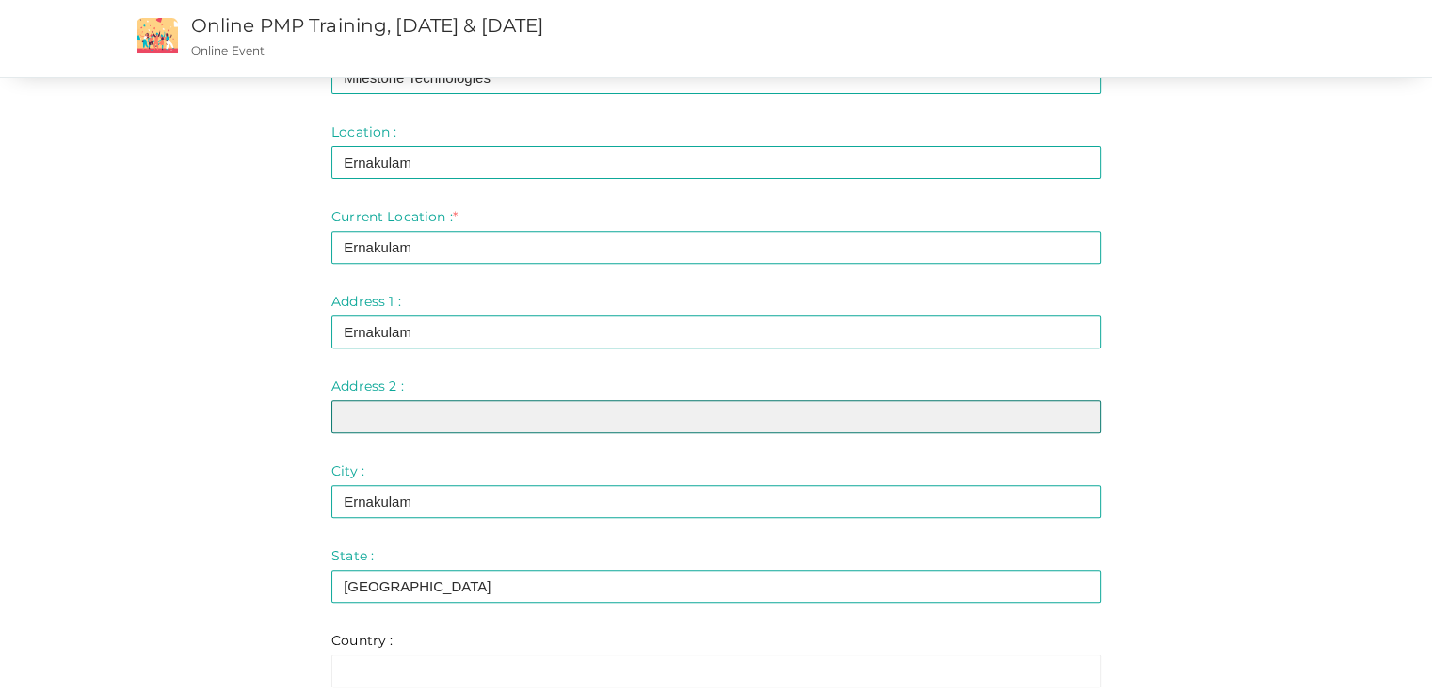
scroll to position [659, 0]
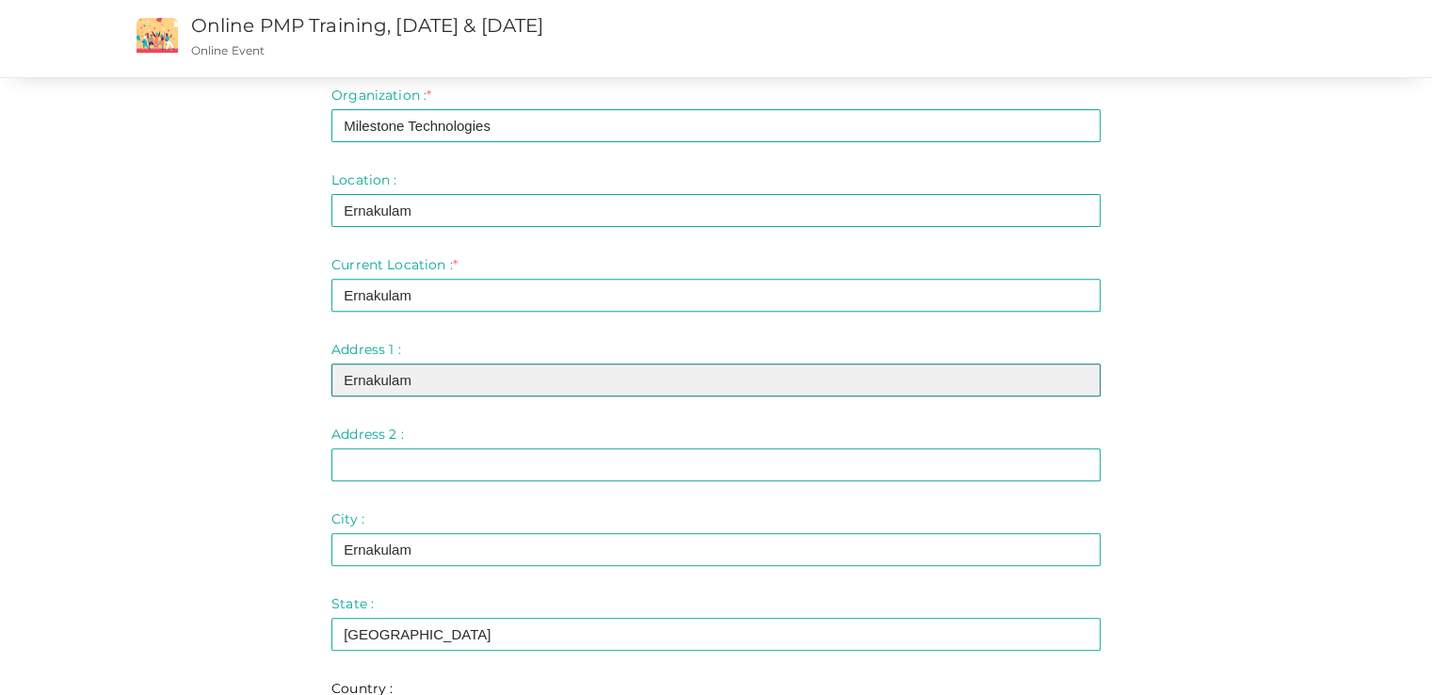
click at [452, 389] on input "Ernakulam" at bounding box center [716, 380] width 769 height 33
type input "E"
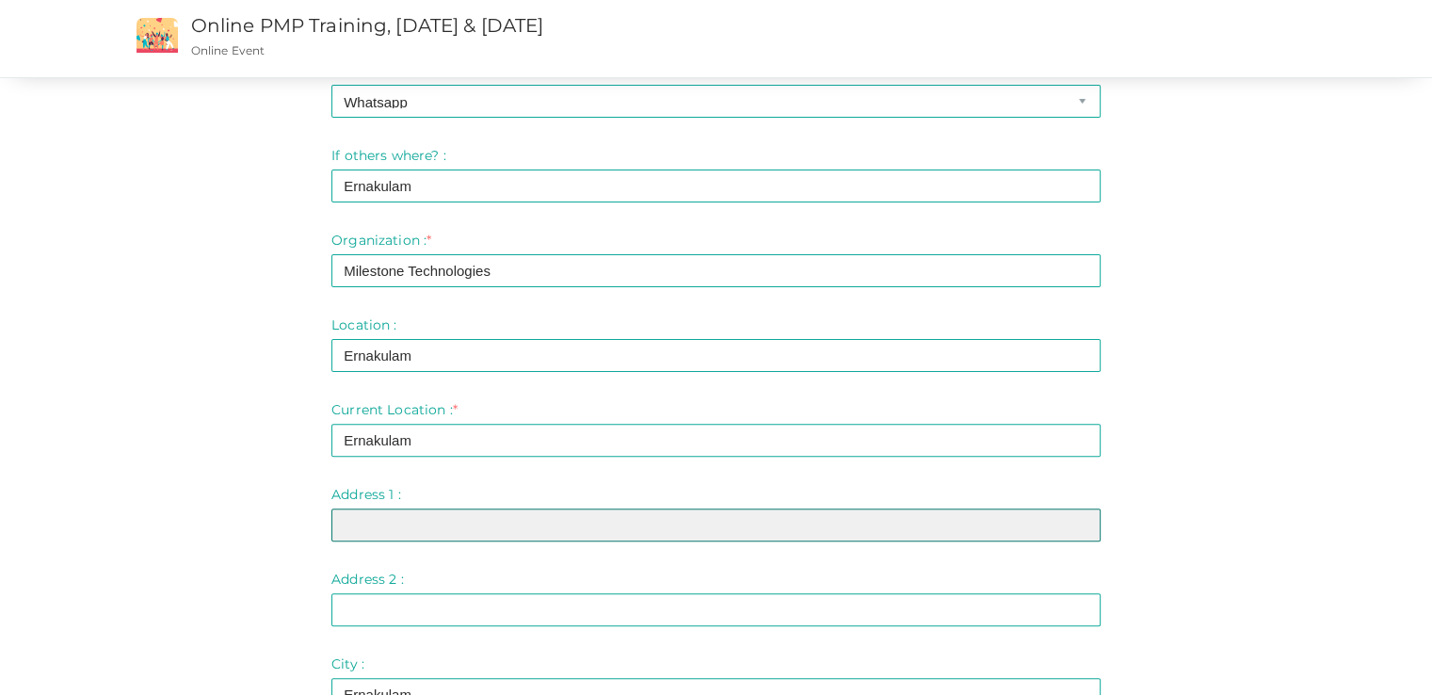
scroll to position [471, 0]
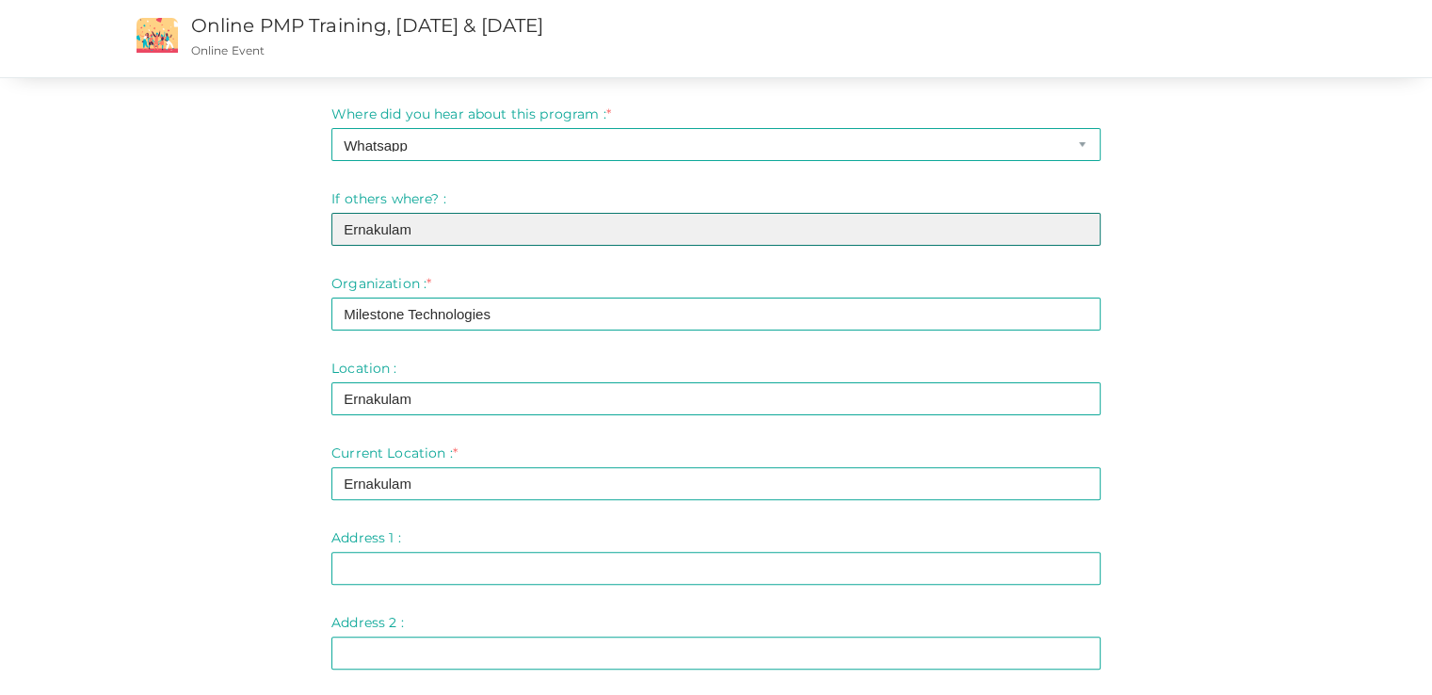
click at [472, 229] on input "Ernakulam" at bounding box center [716, 229] width 769 height 33
type input "E"
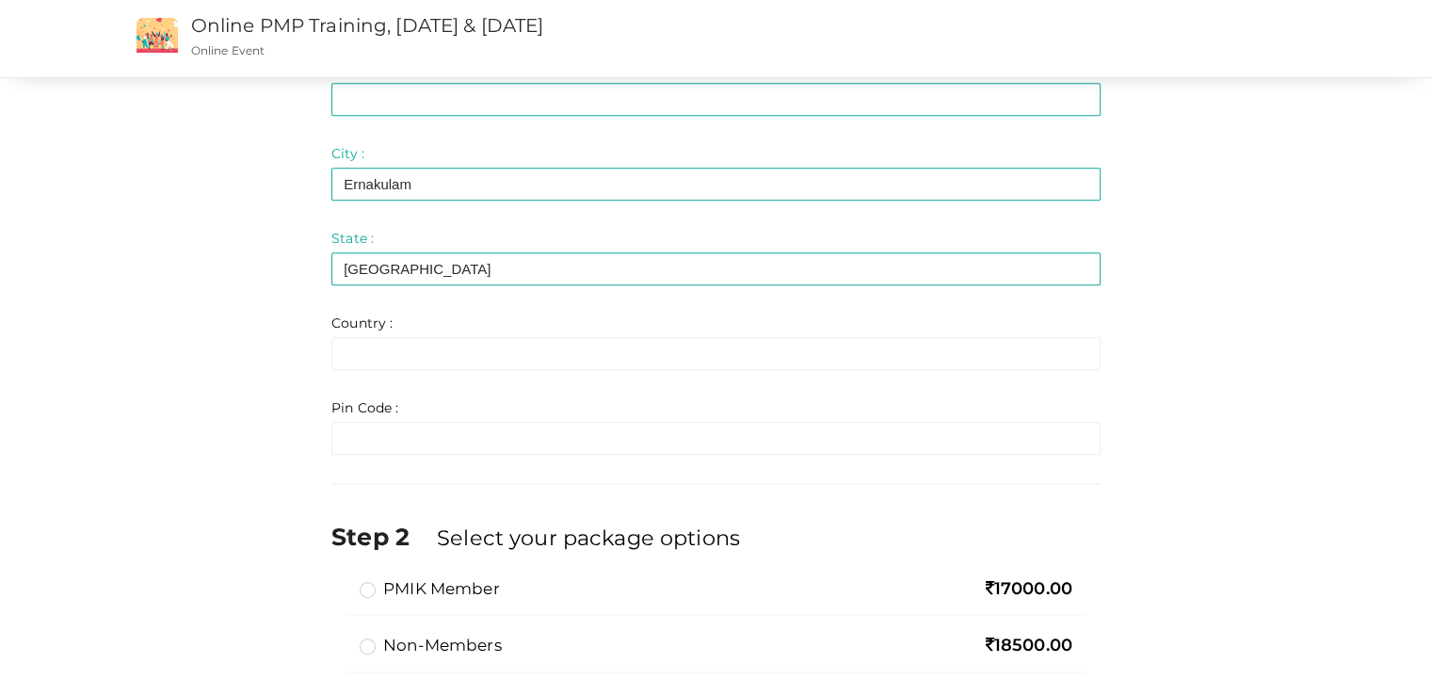
scroll to position [1036, 0]
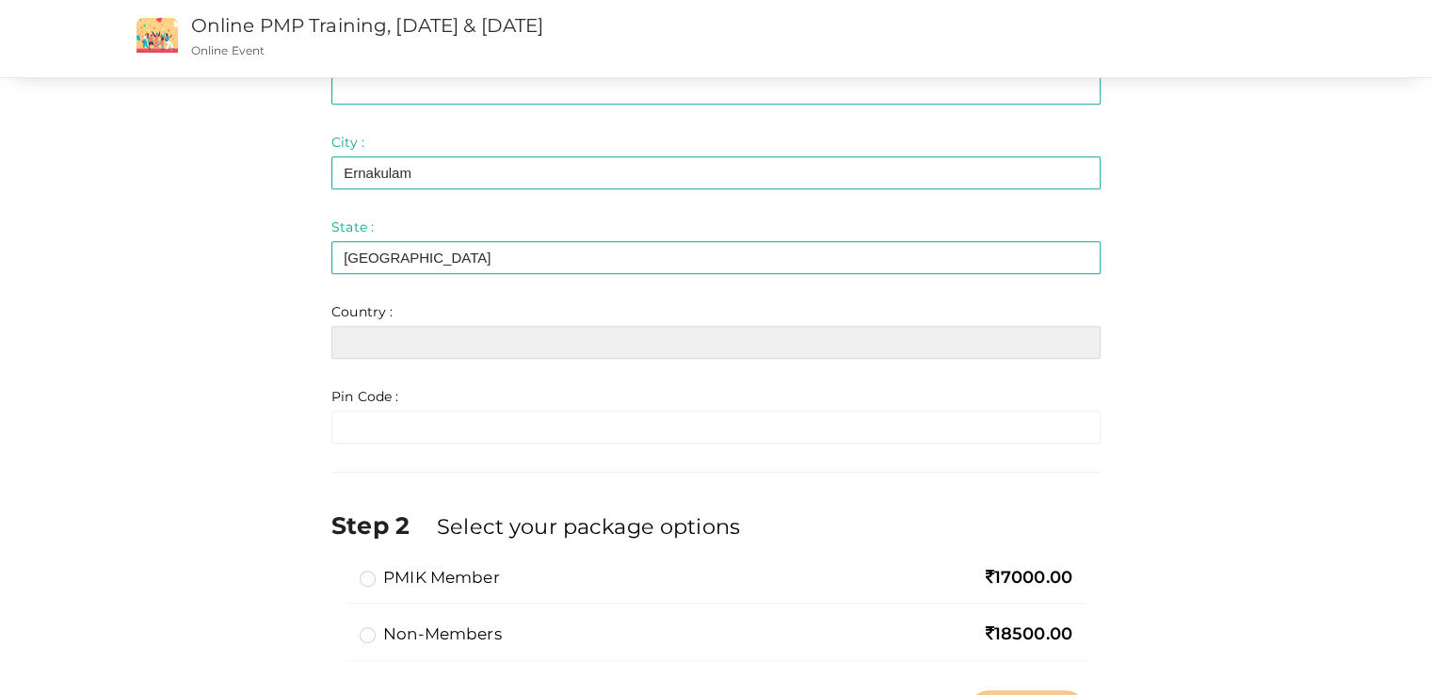
click at [391, 340] on input "text" at bounding box center [716, 342] width 769 height 33
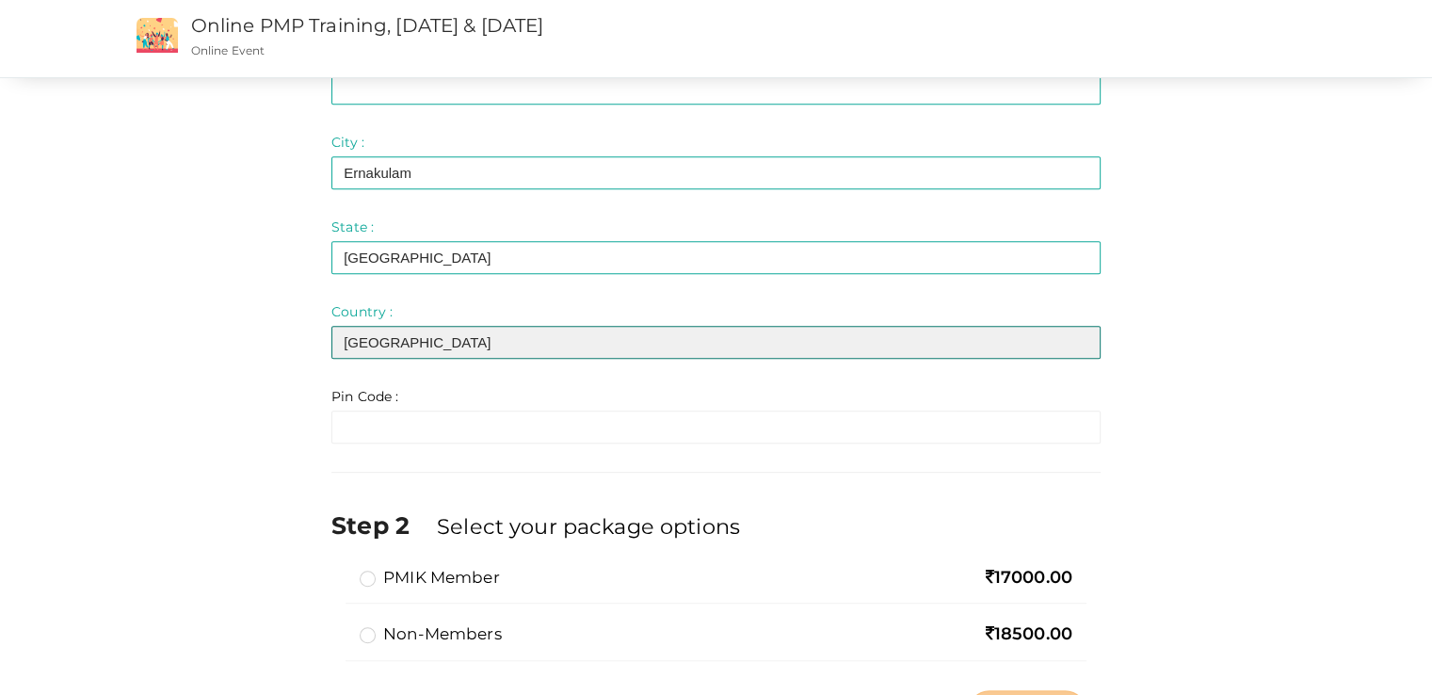
type input "[GEOGRAPHIC_DATA]"
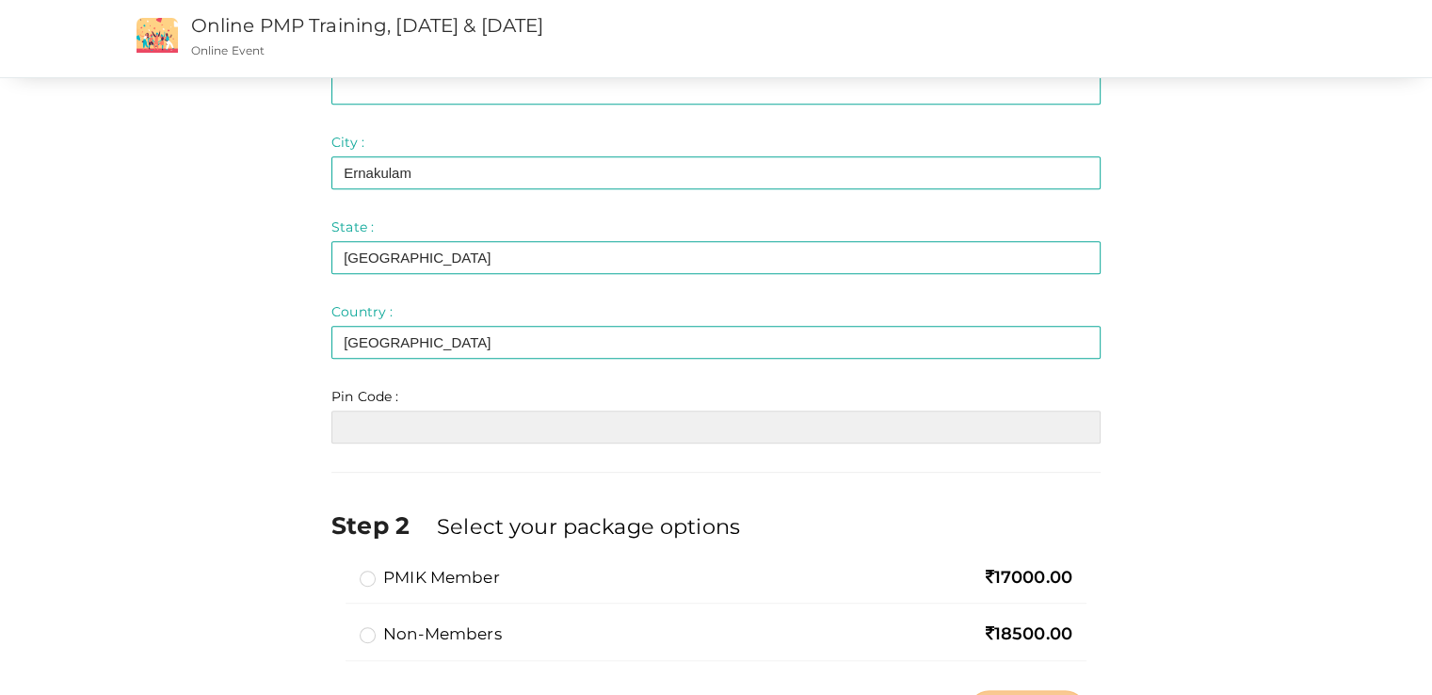
click at [373, 422] on input "text" at bounding box center [716, 427] width 769 height 33
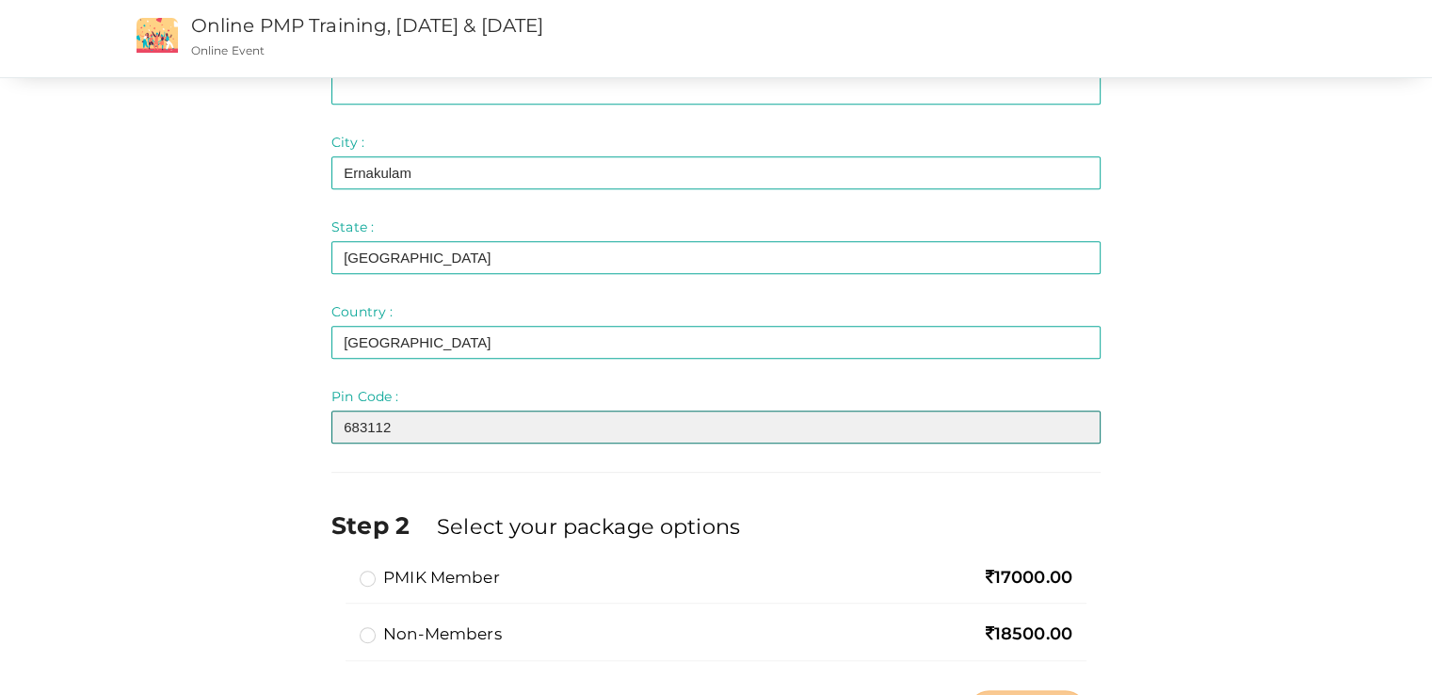
type input "683112"
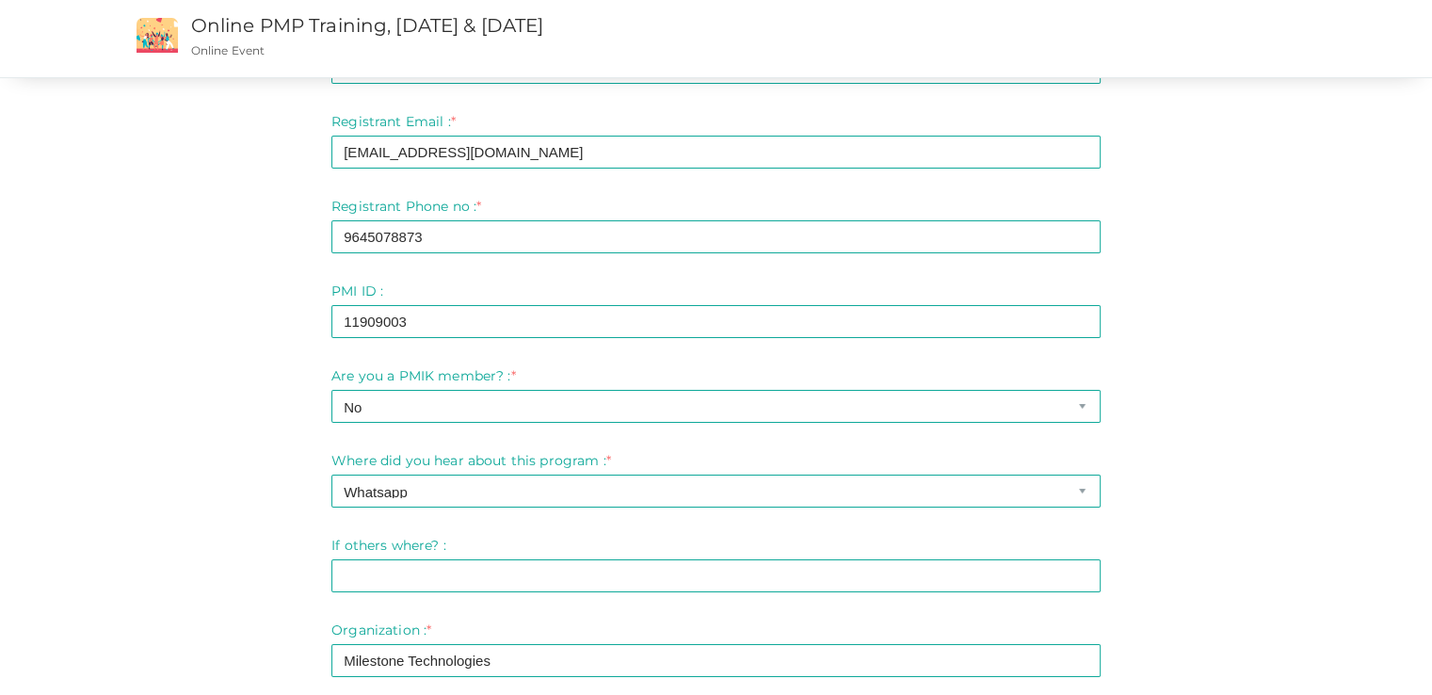
scroll to position [91, 0]
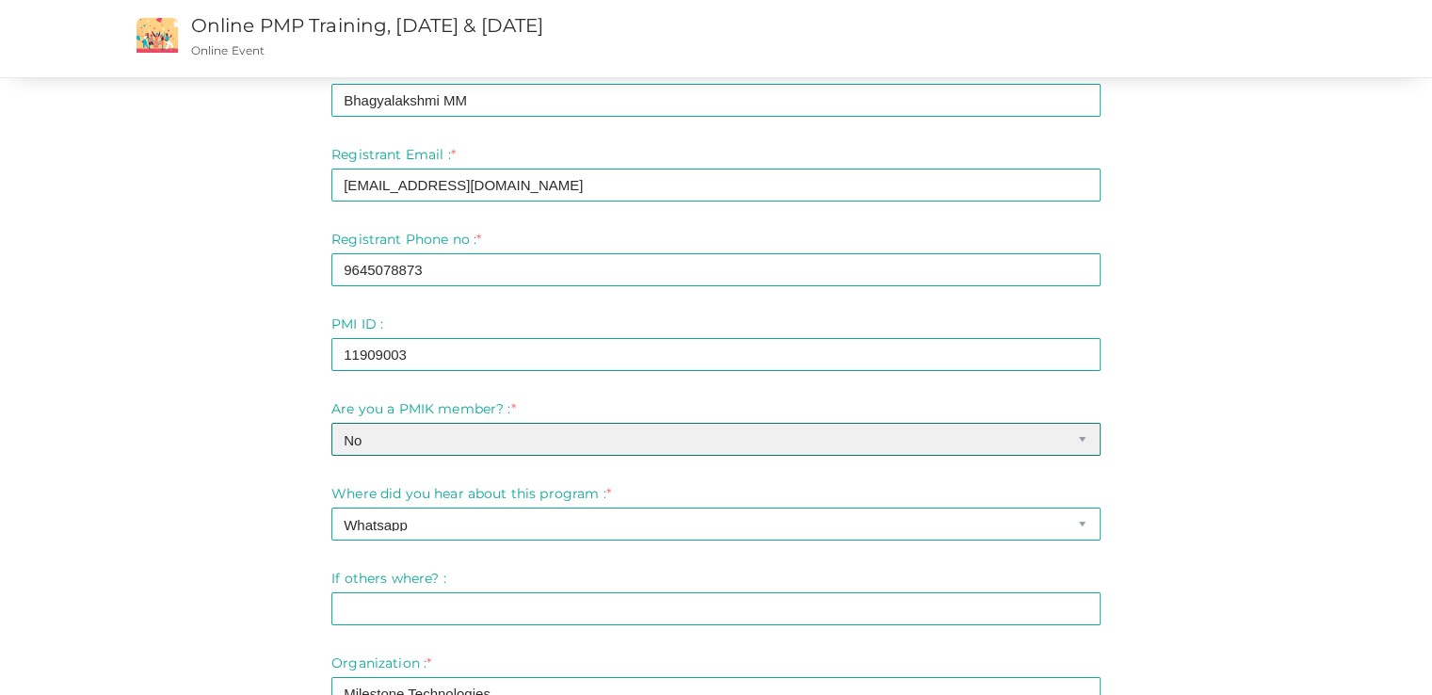
click at [452, 438] on select "-- Please select -- Yes No" at bounding box center [716, 439] width 769 height 33
select select "0"
click at [332, 423] on select "-- Please select -- Yes No" at bounding box center [716, 439] width 769 height 33
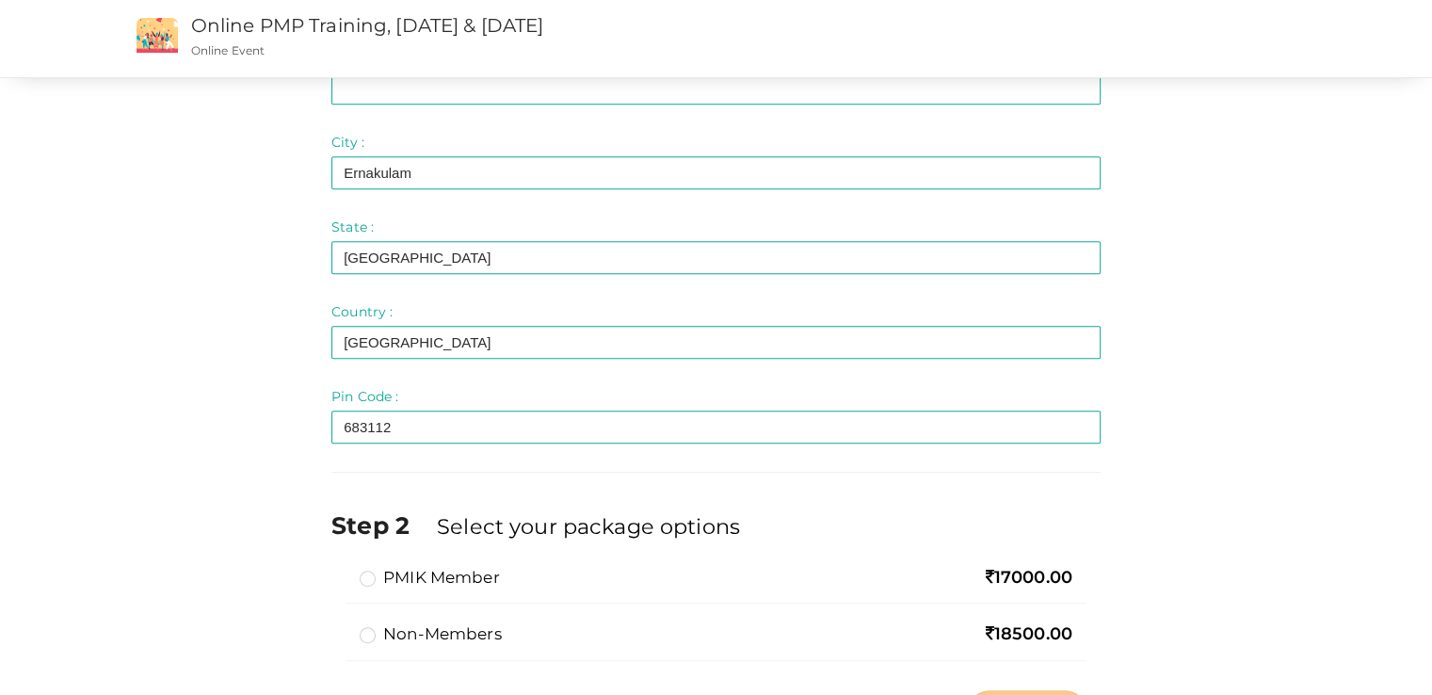
scroll to position [1127, 0]
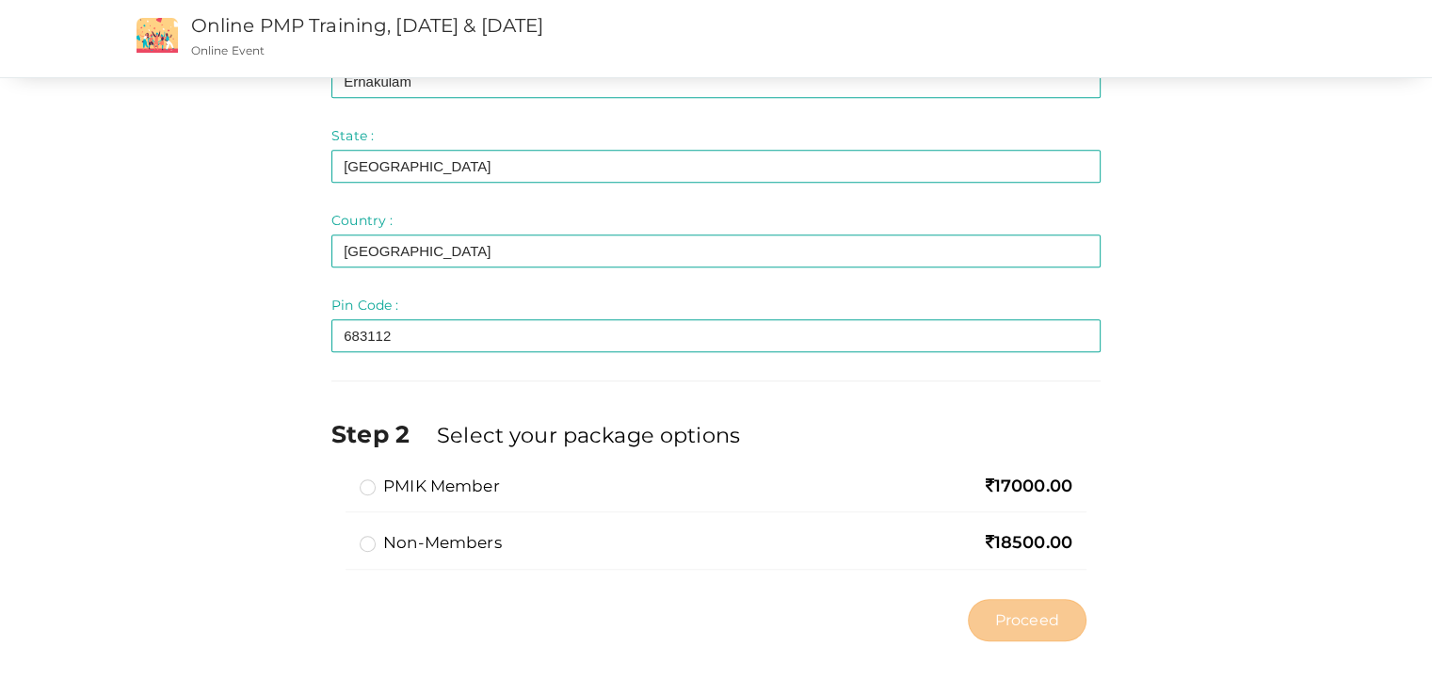
click at [384, 551] on label "Non-members" at bounding box center [431, 542] width 142 height 23
click at [341, 535] on input "Non-members" at bounding box center [341, 535] width 0 height 0
click at [1033, 623] on span "Proceed" at bounding box center [1027, 620] width 64 height 22
type input "N/A"
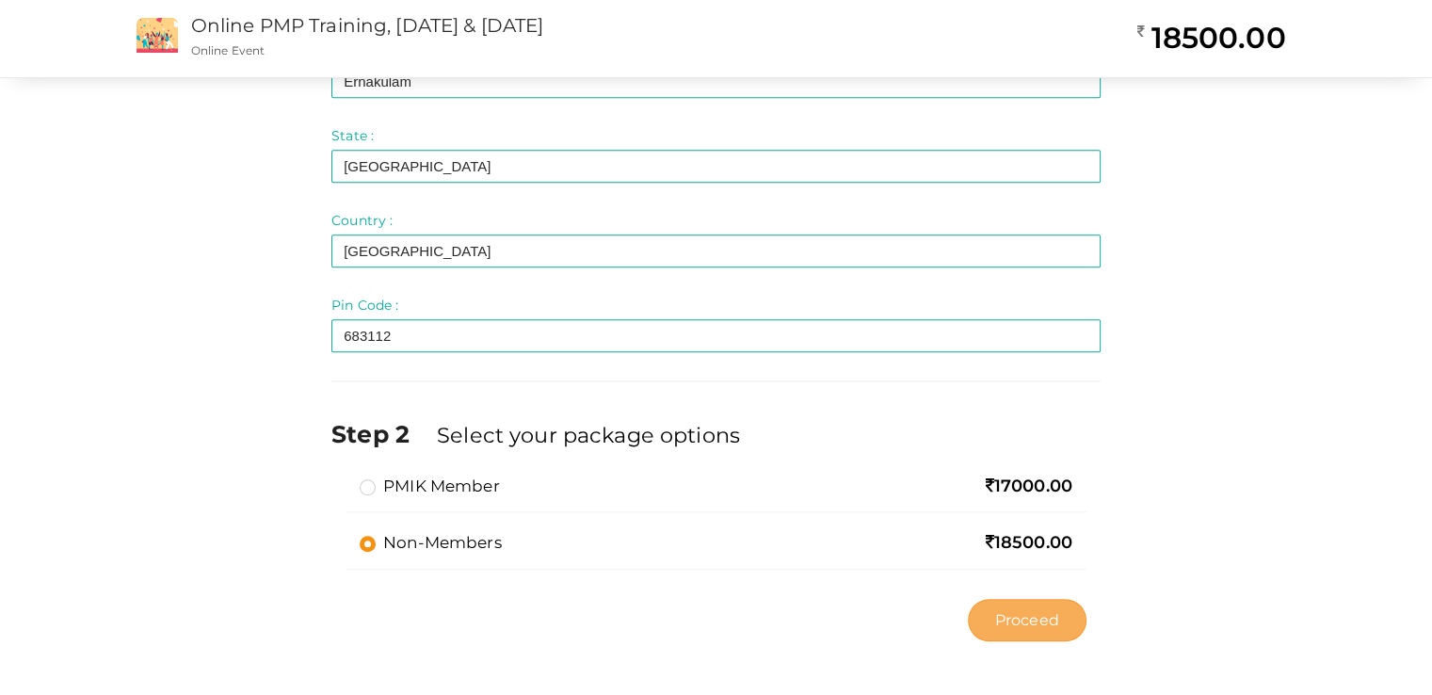
type input "N/A"
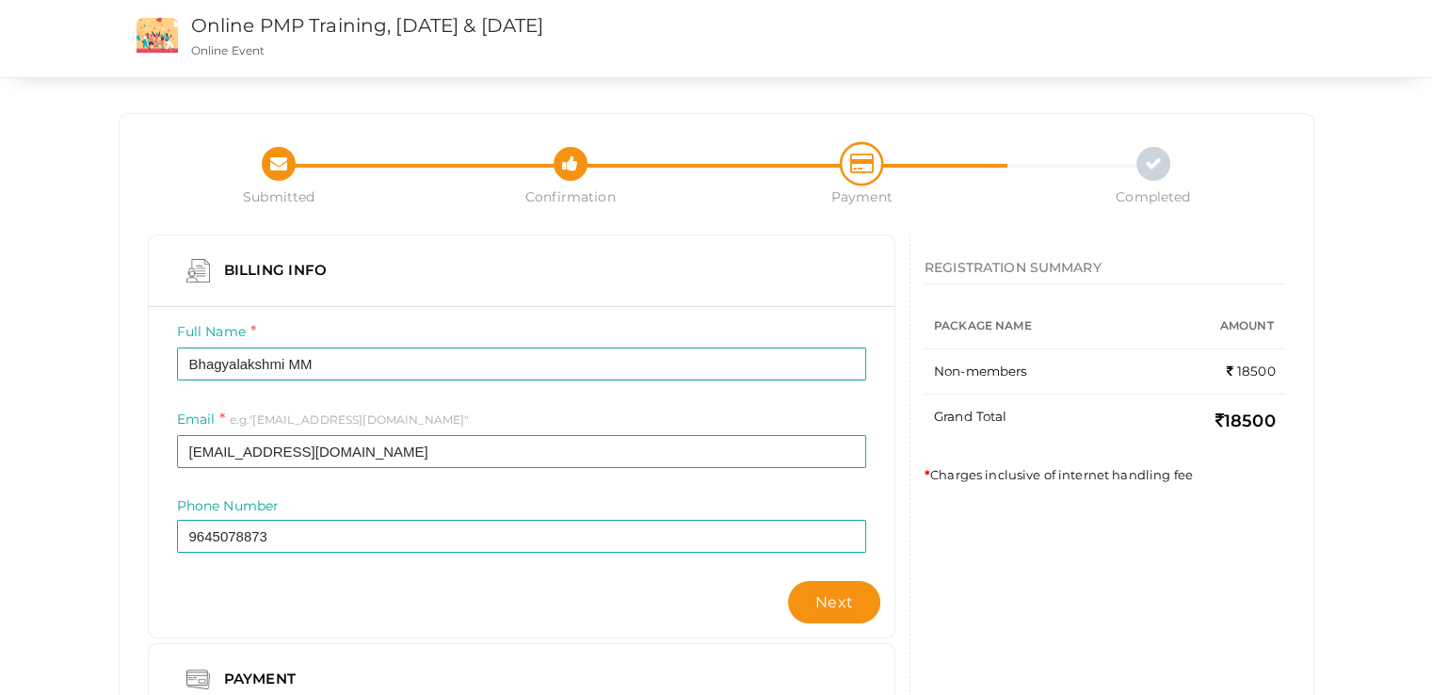
click at [60, 514] on div "Submitted Confirmation Payment Completed Billing Info Full Name Bhagyalakshmi M…" at bounding box center [716, 398] width 1432 height 797
click at [842, 607] on span "Next" at bounding box center [835, 602] width 38 height 18
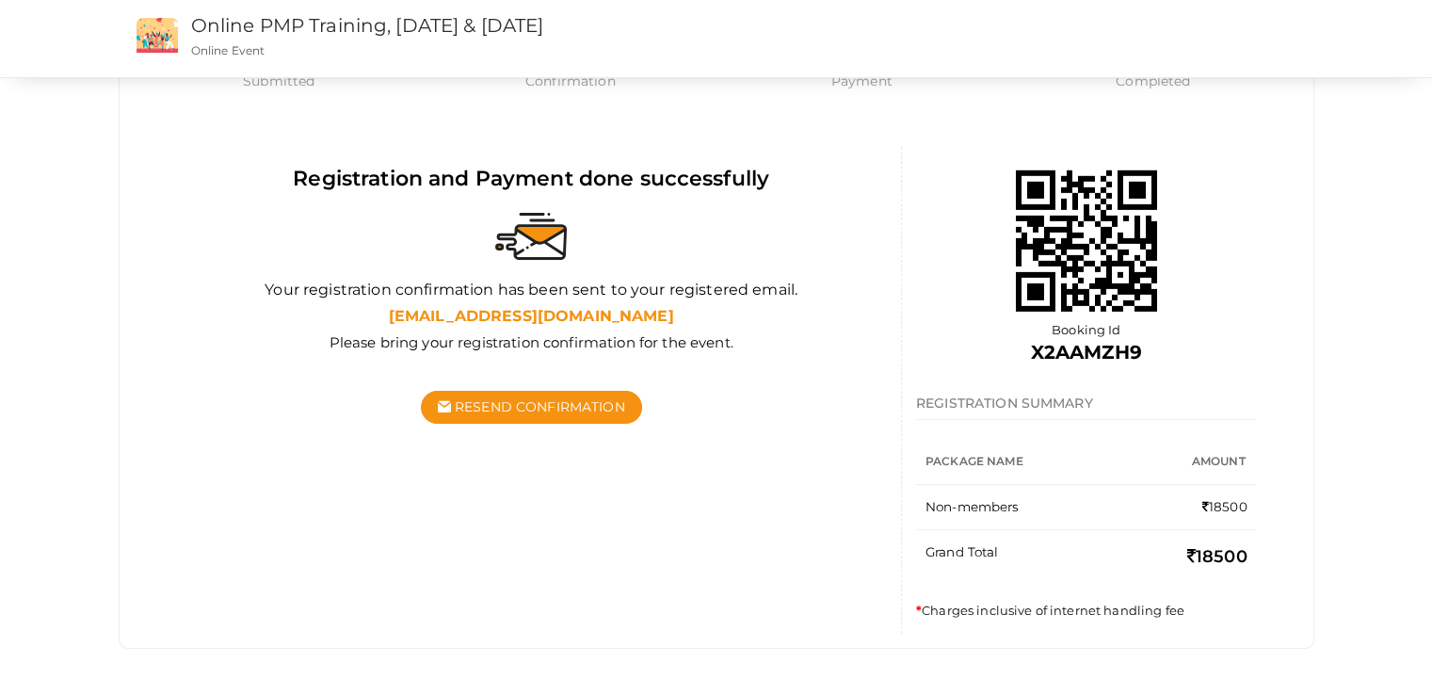
scroll to position [22, 0]
